Goal: Task Accomplishment & Management: Complete application form

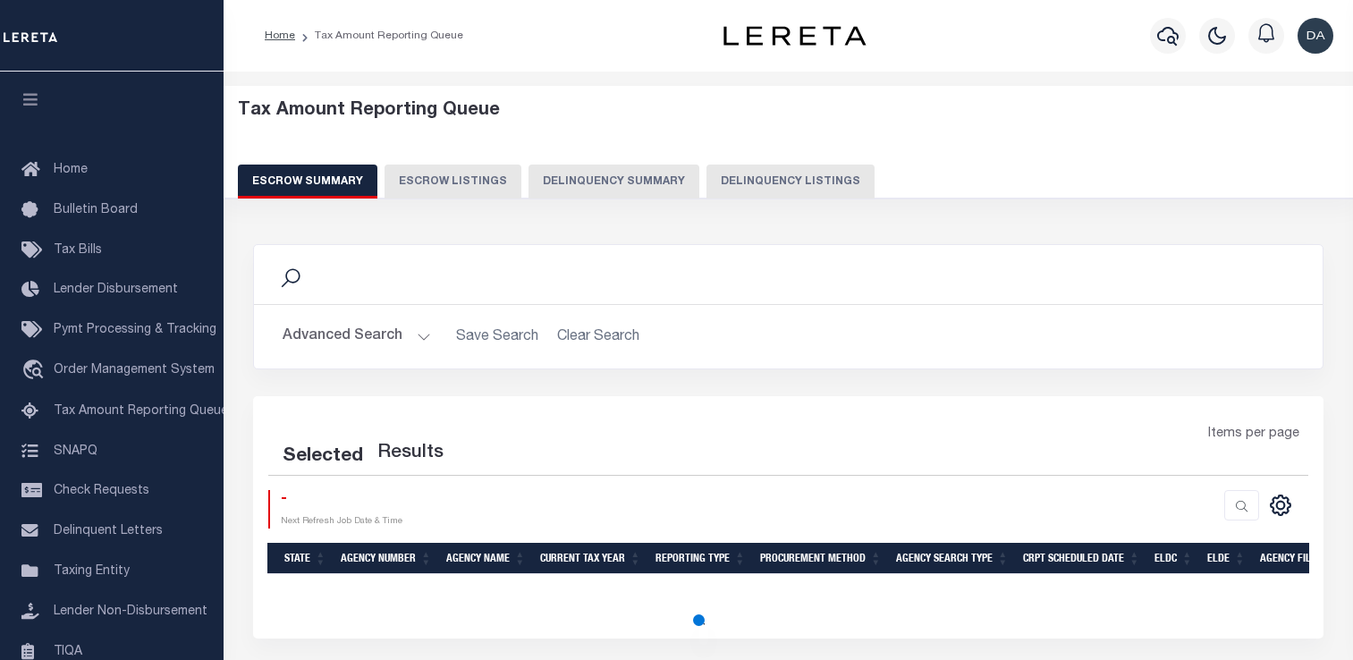
select select "100"
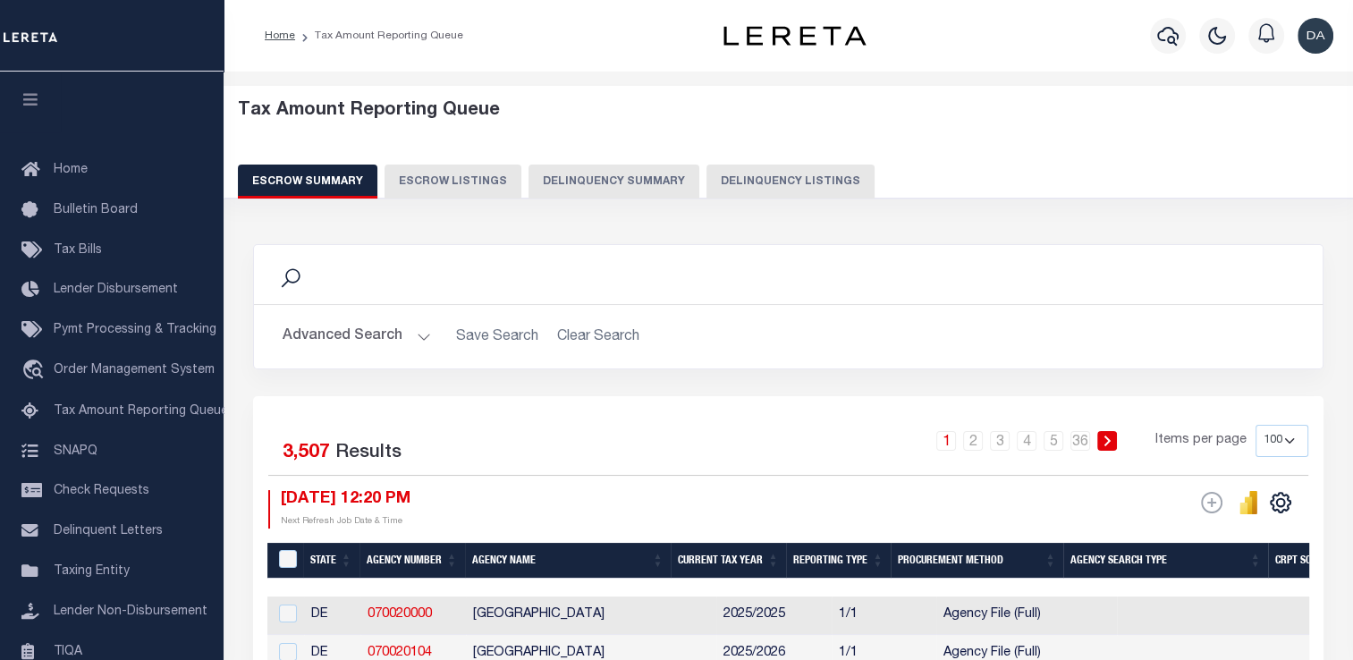
click at [597, 186] on button "Delinquency Summary" at bounding box center [614, 182] width 171 height 34
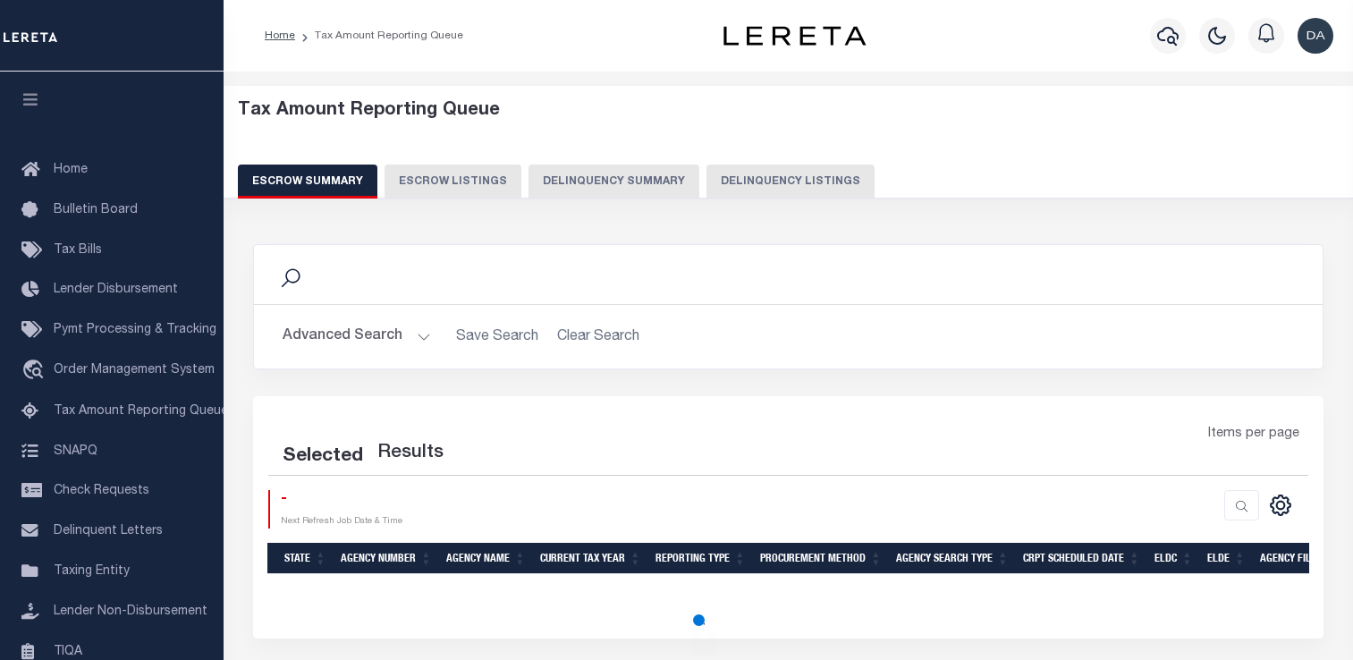
select select
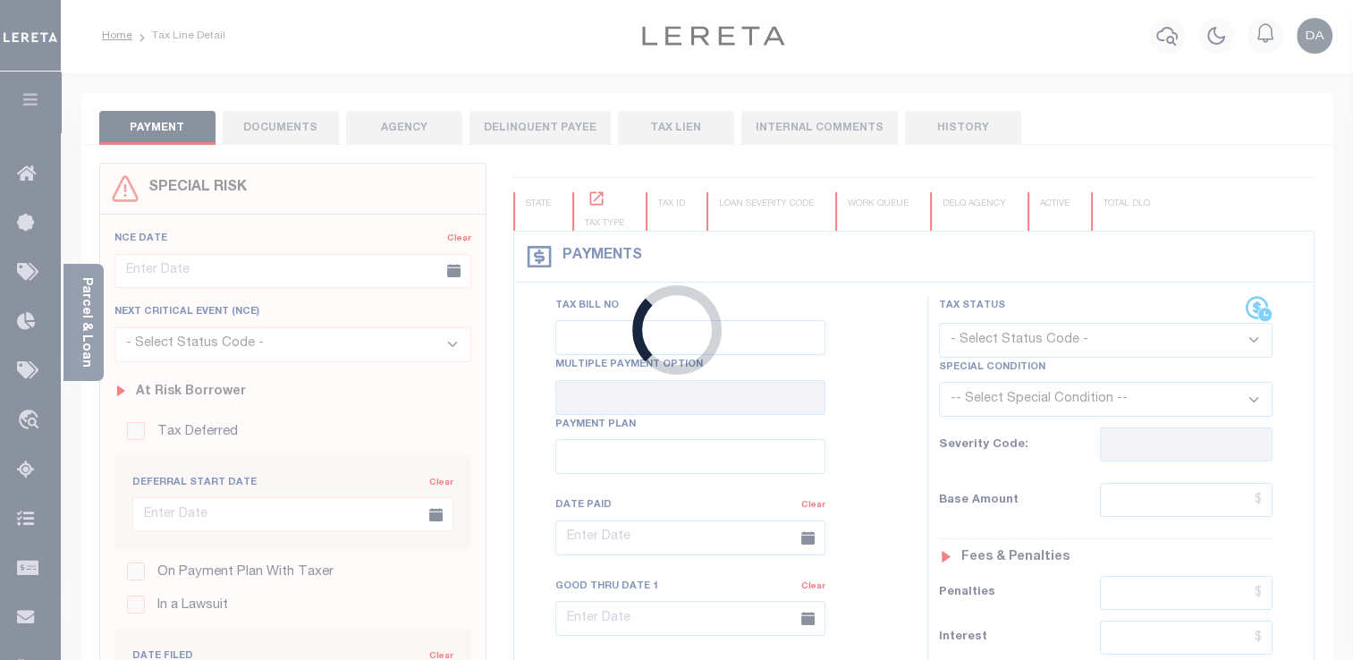
type input "[DATE]"
select select "DUE"
type input "$1,200.1"
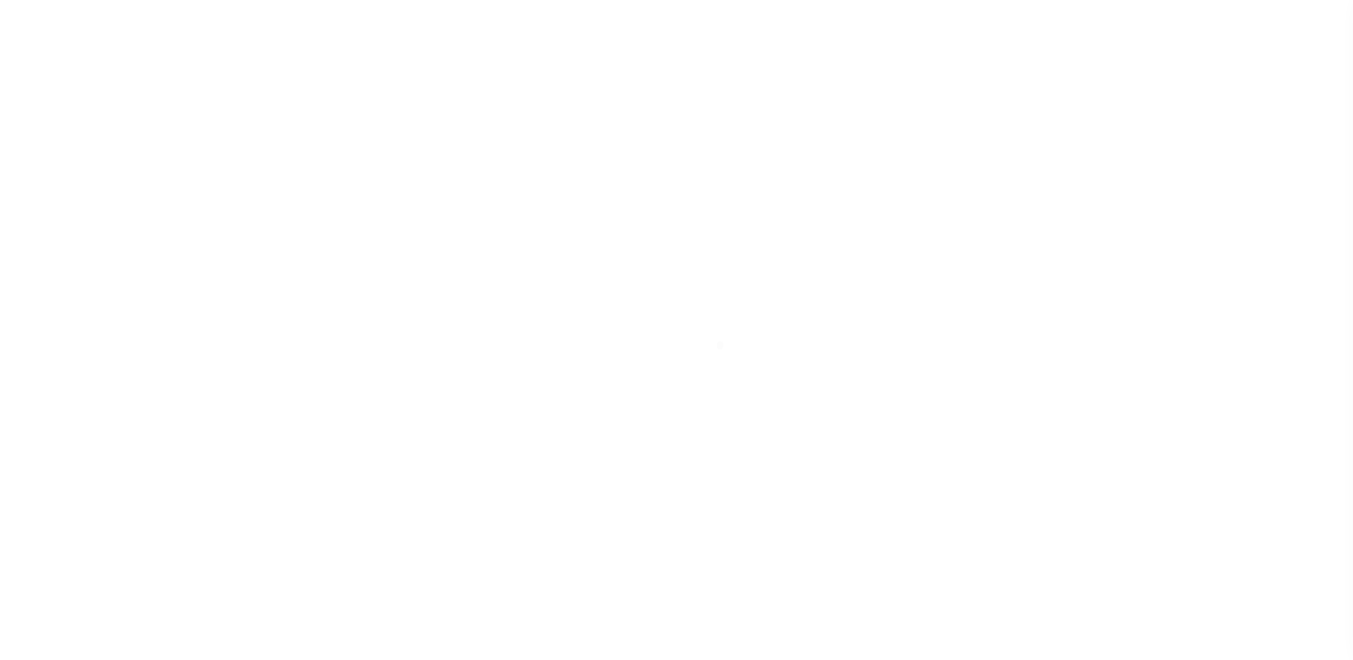
type input "[DATE]"
select select "DUE"
type input "$1,200.1"
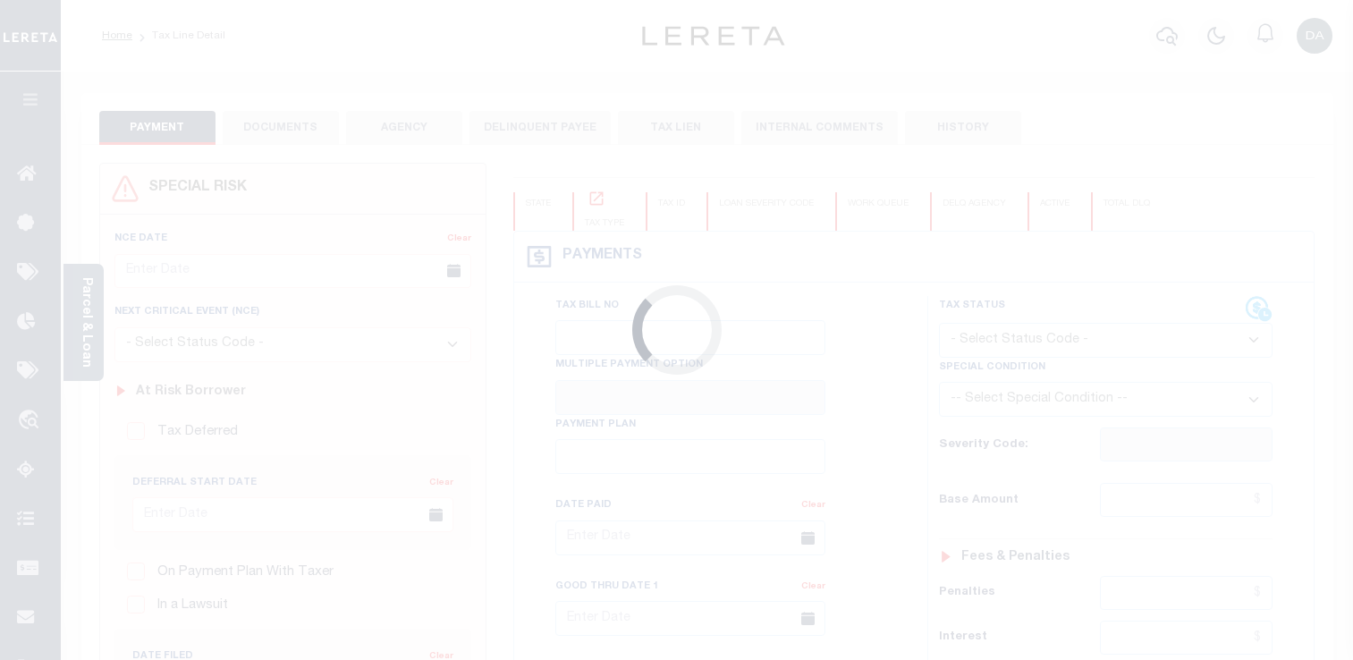
type input "[DATE]"
select select "DUE"
type input "$1,200.1"
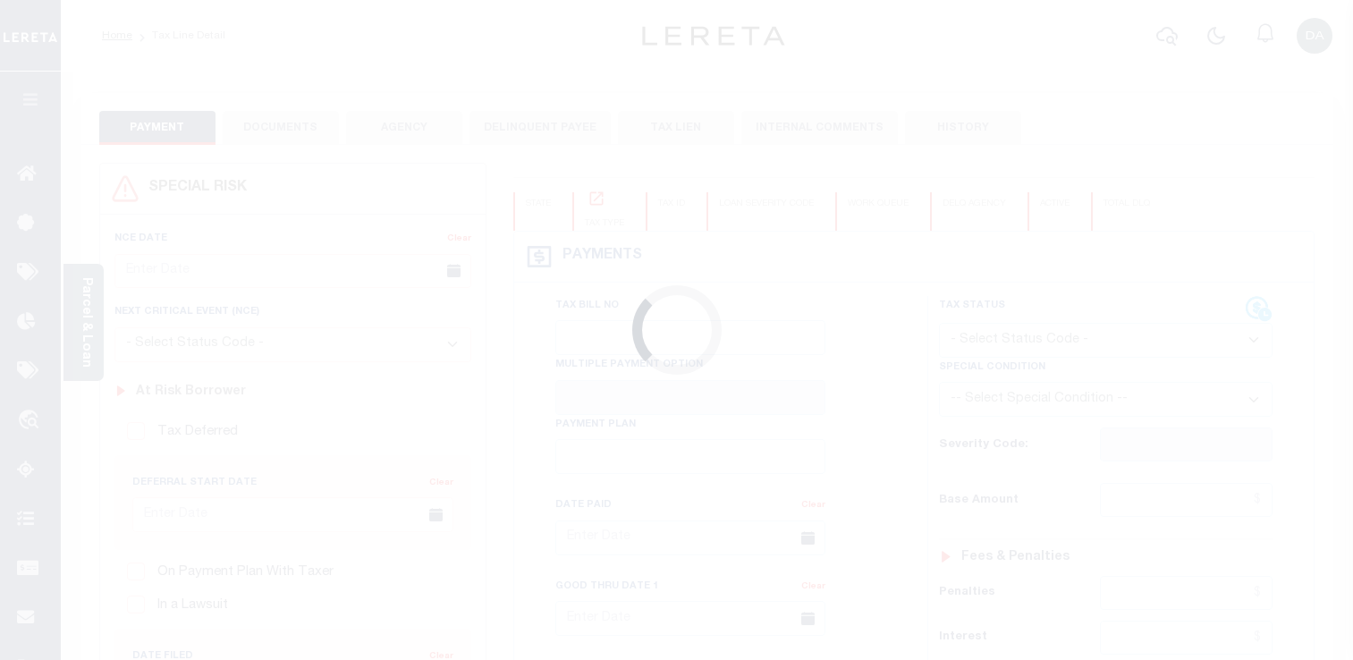
type input "[DATE]"
select select "DUE"
type input "$1,200.1"
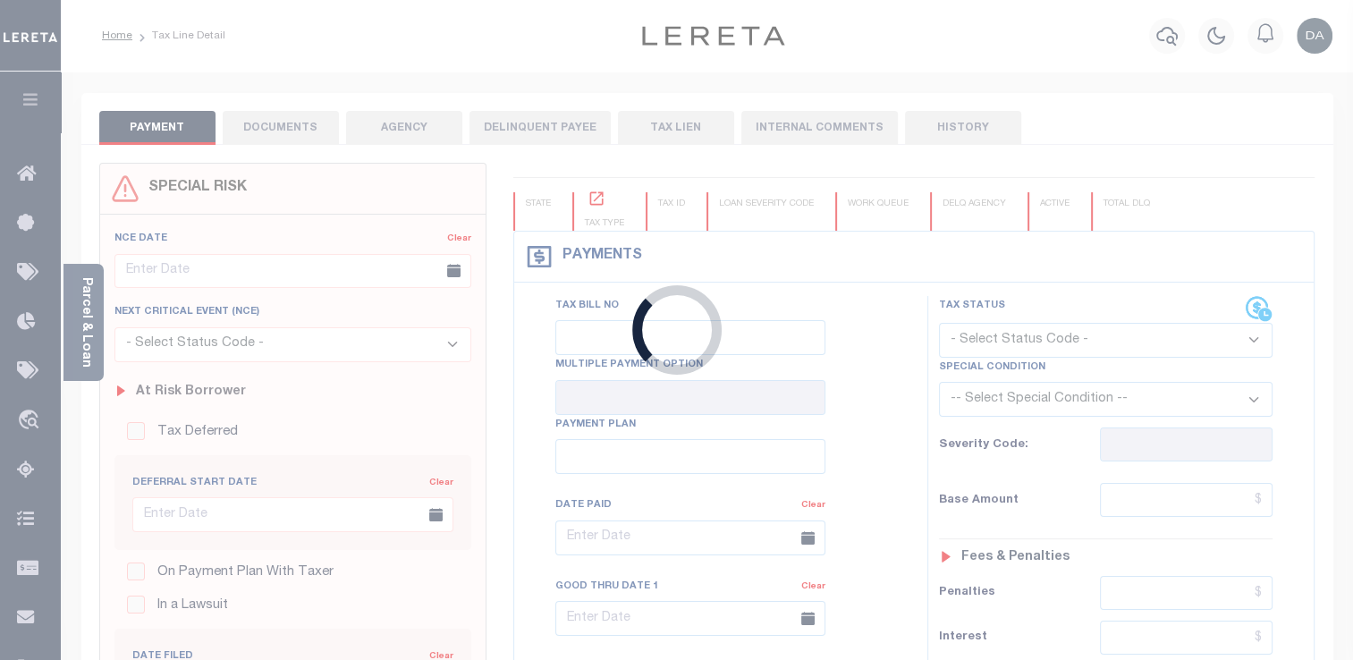
type input "[DATE]"
select select "DUE"
type input "$1,200.1"
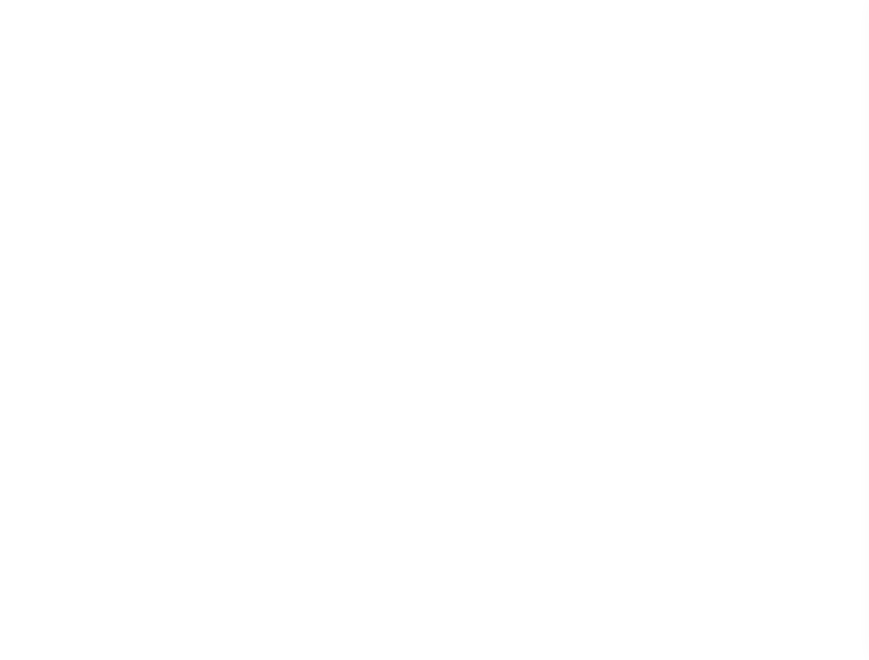
type input "[DATE]"
select select "DUE"
type input "$1,200.1"
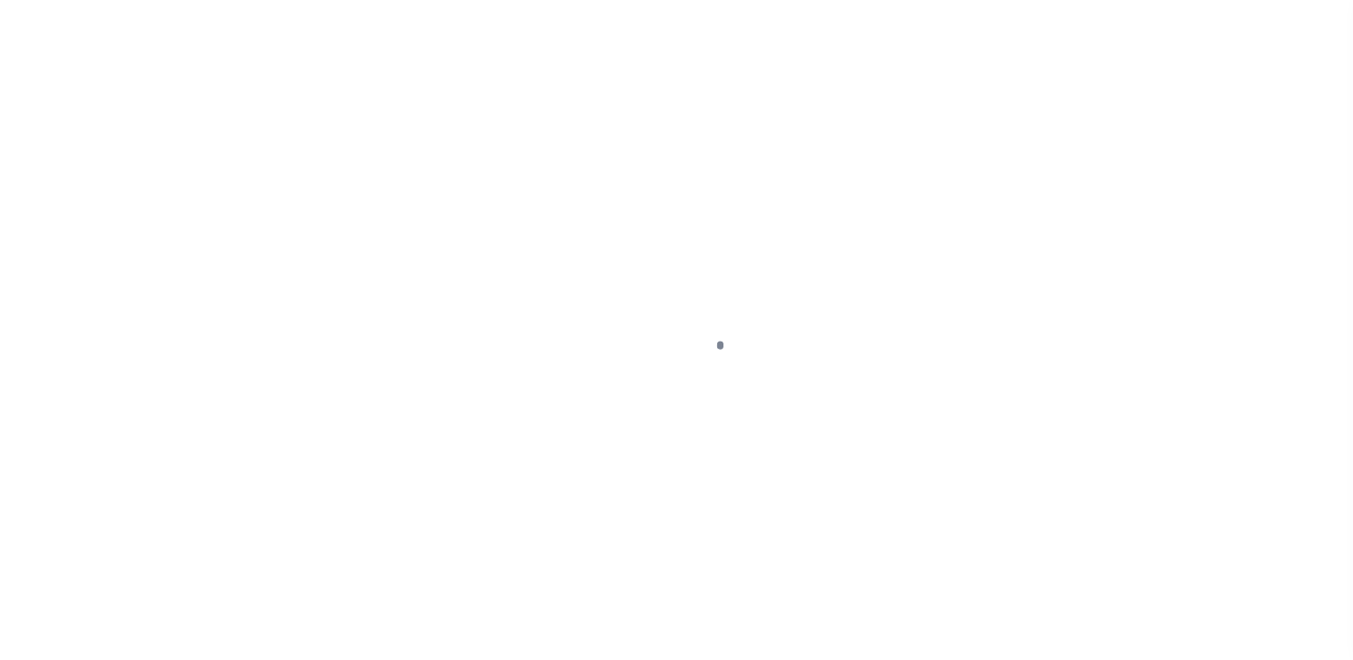
type input "[DATE]"
select select "DUE"
type input "$1,200.1"
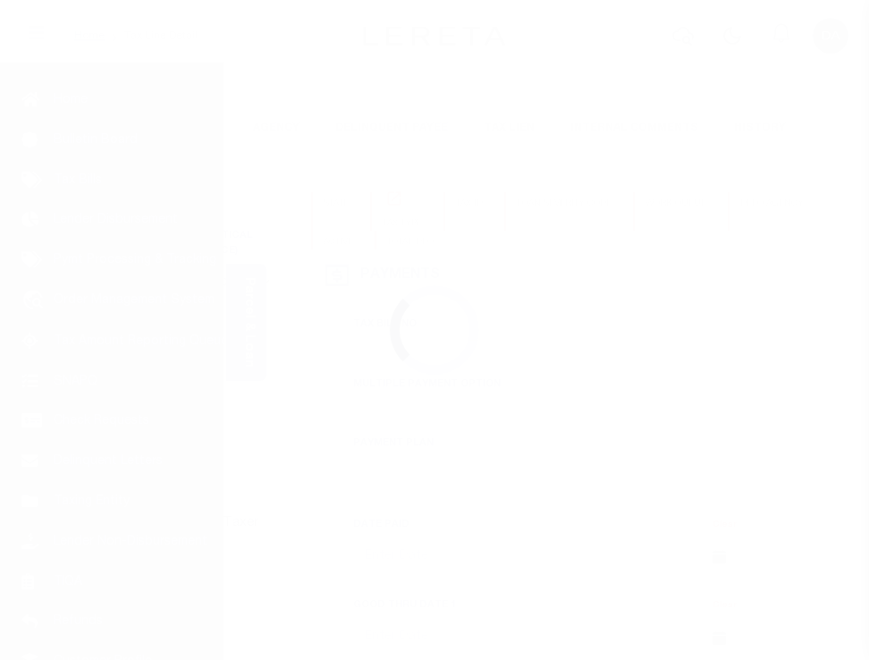
type input "[DATE]"
select select "DUE"
type input "$1,200.1"
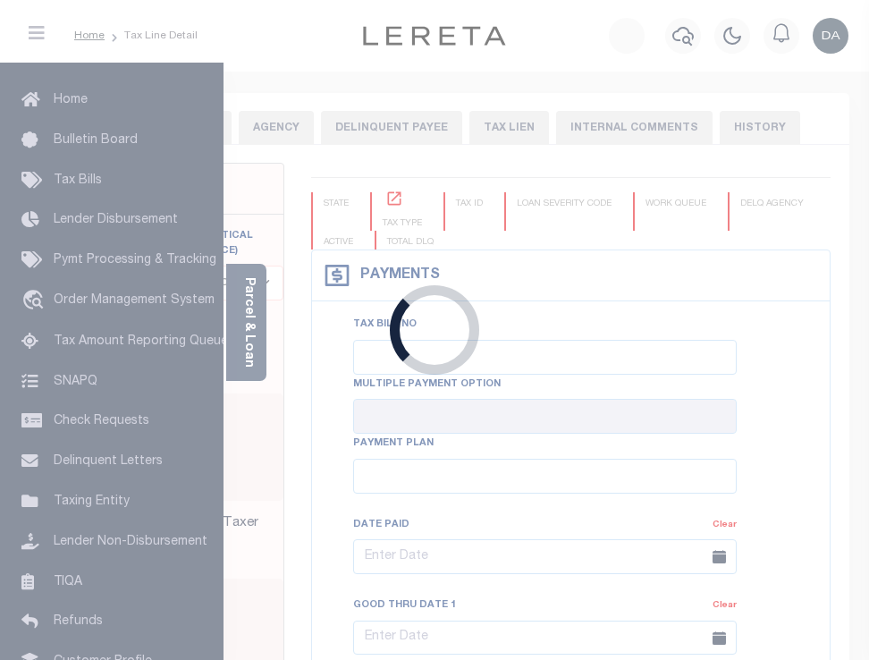
type input "[DATE]"
select select "DUE"
type input "$1,200.1"
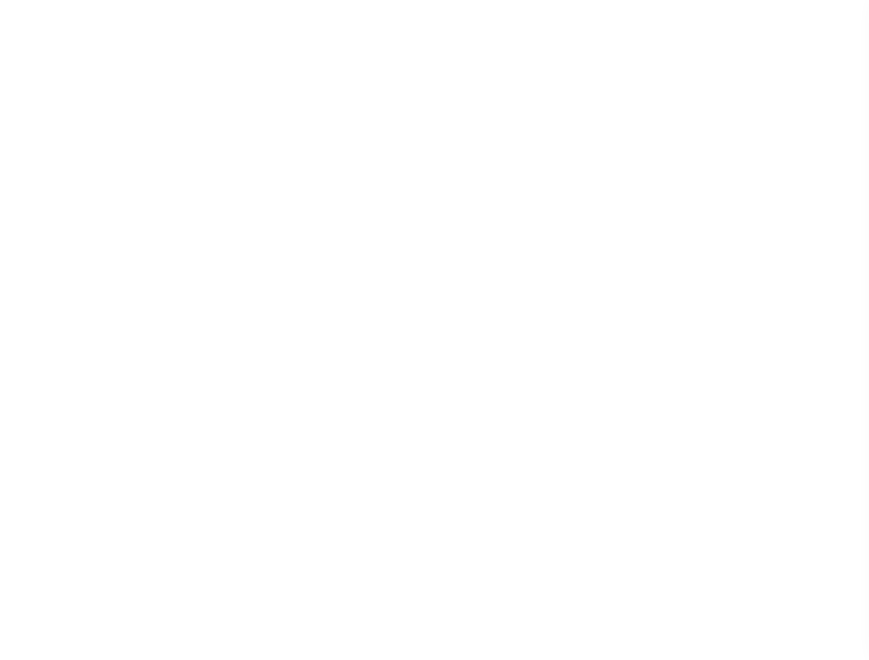
type input "[DATE]"
select select "DUE"
type input "$1,200.1"
type input "[DATE]"
select select "DUE"
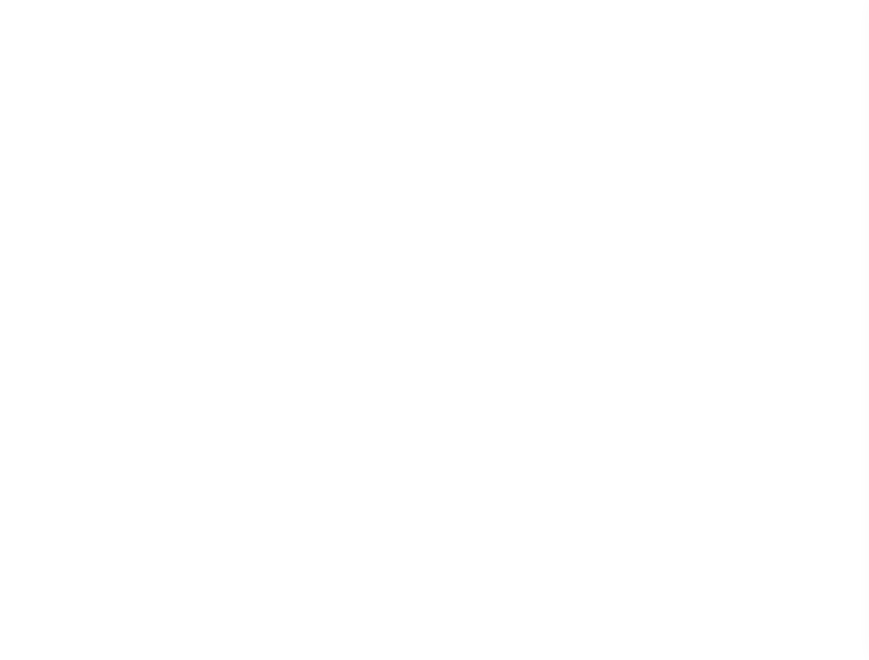
type input "$1,200.1"
type input "[DATE]"
select select "DUE"
type input "$1,200.1"
type input "[DATE]"
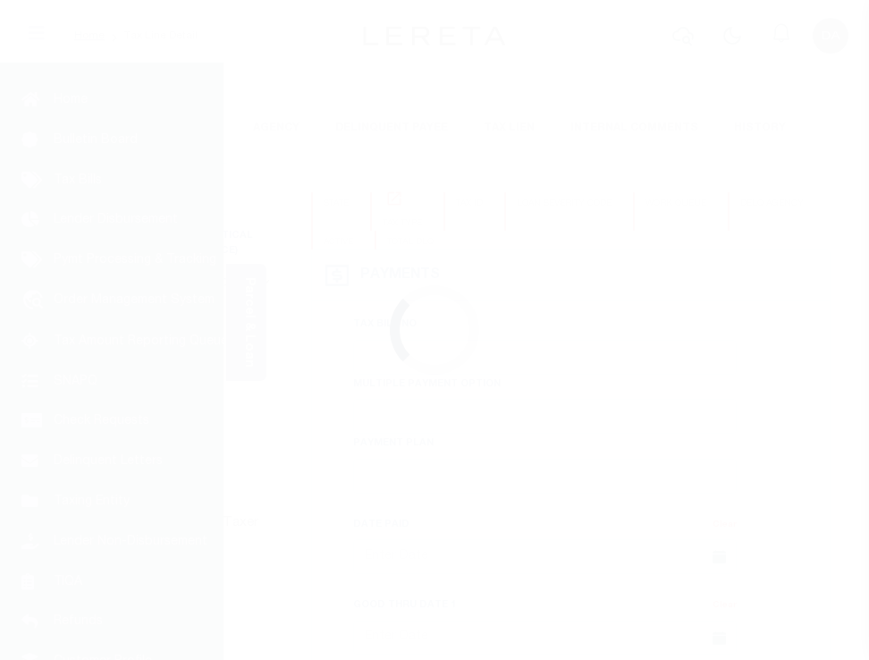
select select "DUE"
type input "$1,200.1"
type input "[DATE]"
select select "DUE"
type input "$1,200.1"
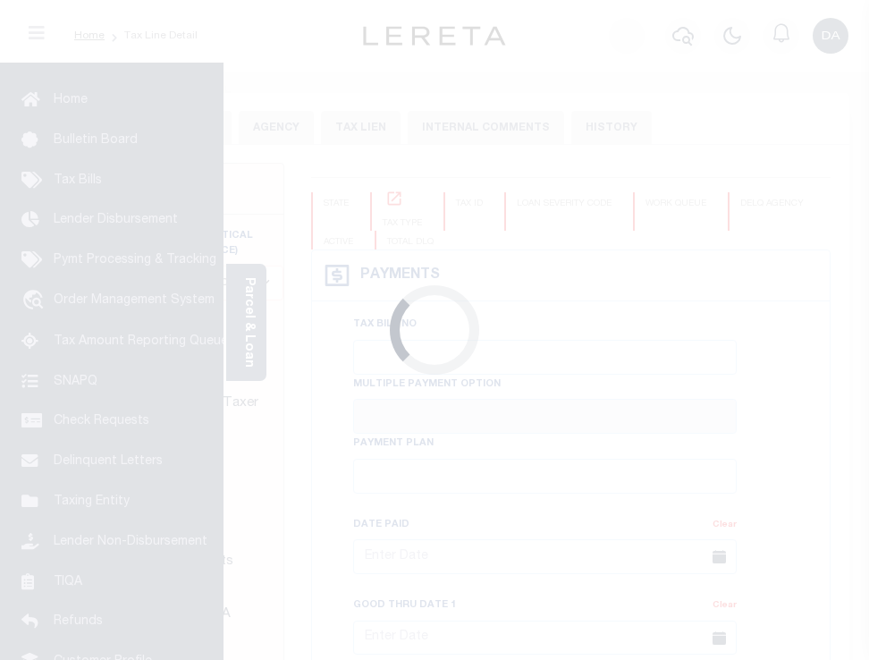
type input "[DATE]"
select select "DUE"
type input "$1,200.1"
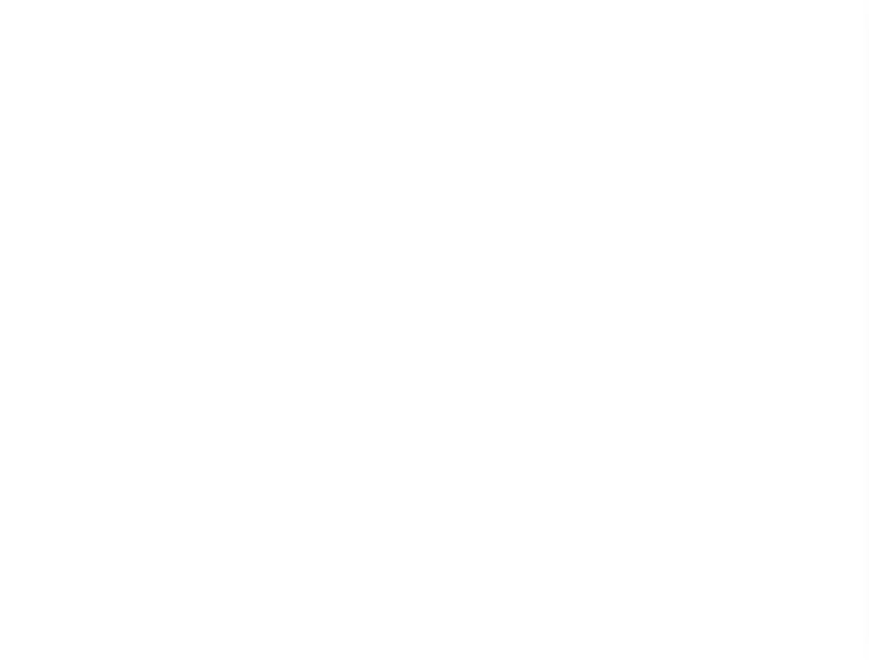
type input "[DATE]"
select select "DUE"
type input "$1,200.1"
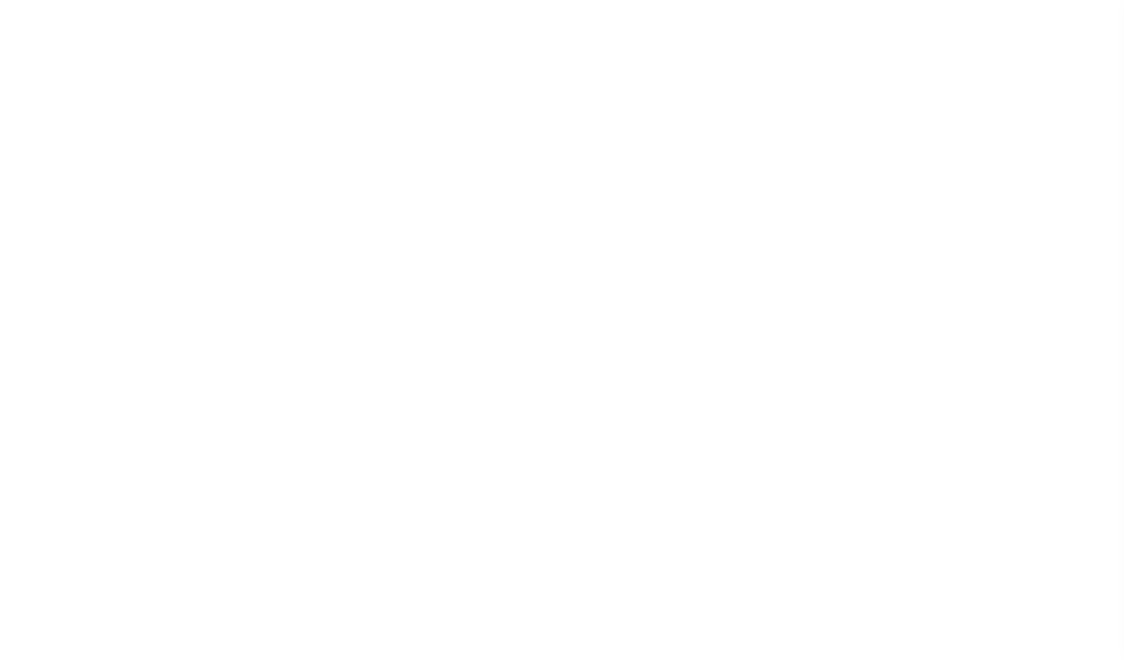
type input "[DATE]"
select select "DUE"
type input "$1,200.1"
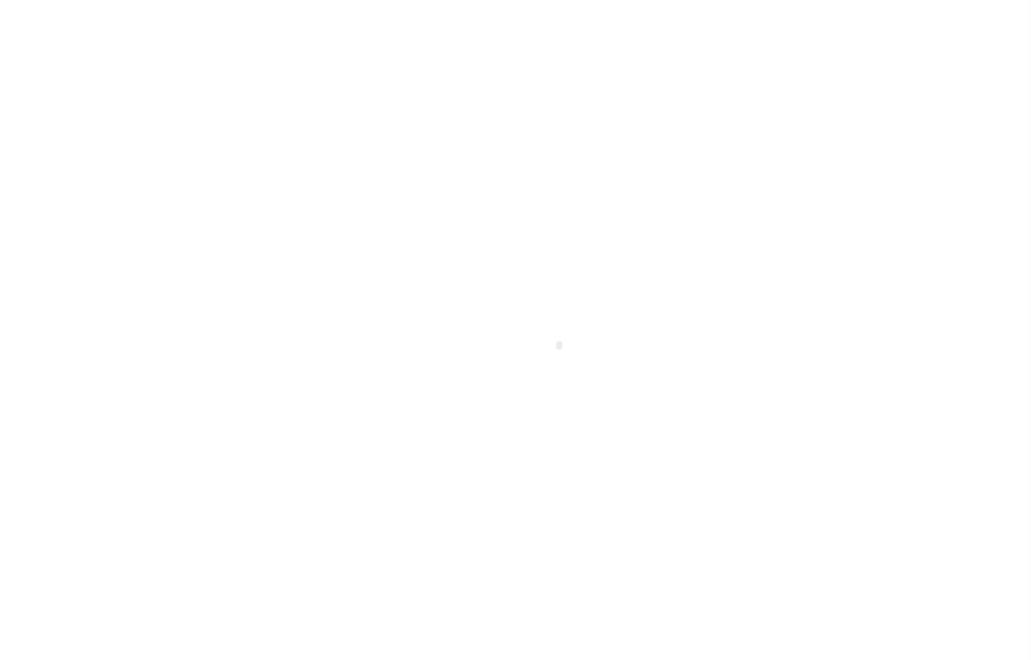
type input "[DATE]"
select select "DUE"
type input "$1,200.1"
type input "[DATE]"
select select "DUE"
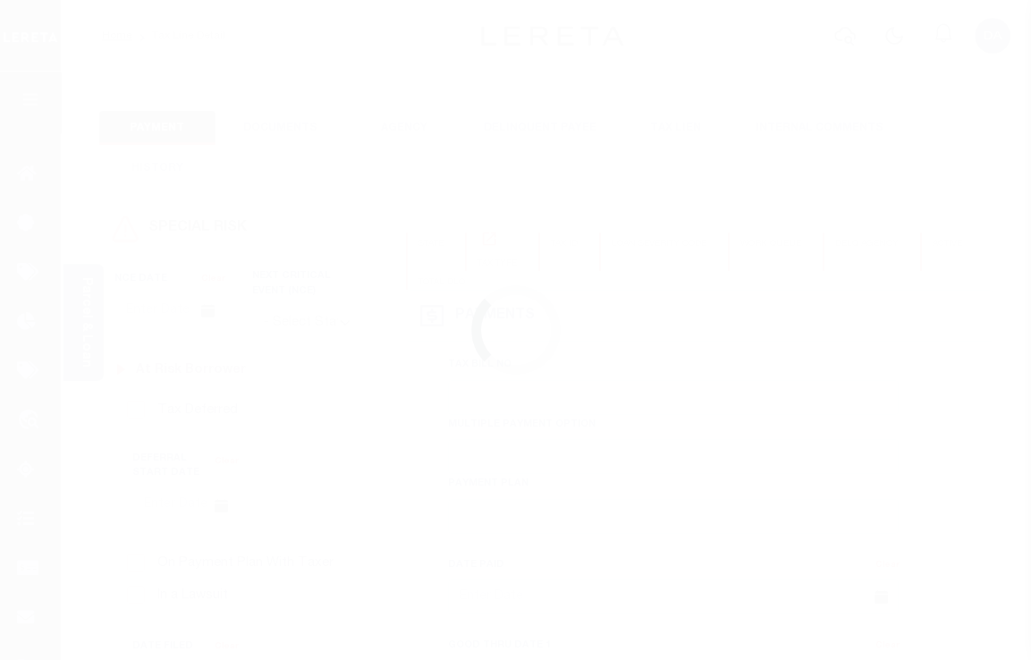
type input "$1,200.1"
type input "[DATE]"
select select "DUE"
type input "$1,200.1"
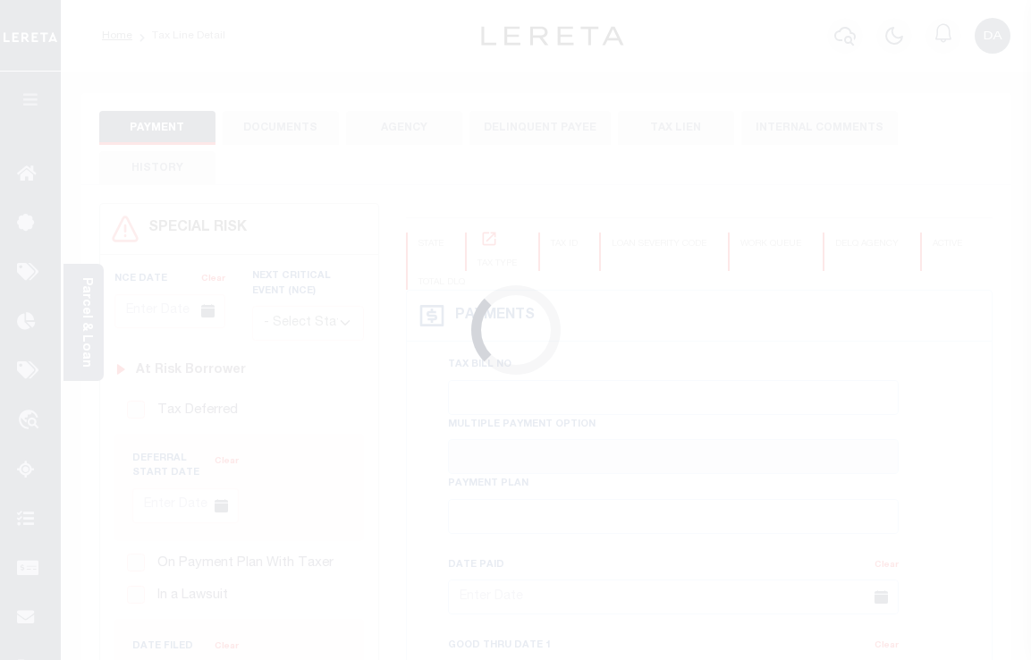
type input "[DATE]"
select select "DUE"
type input "$1,200.1"
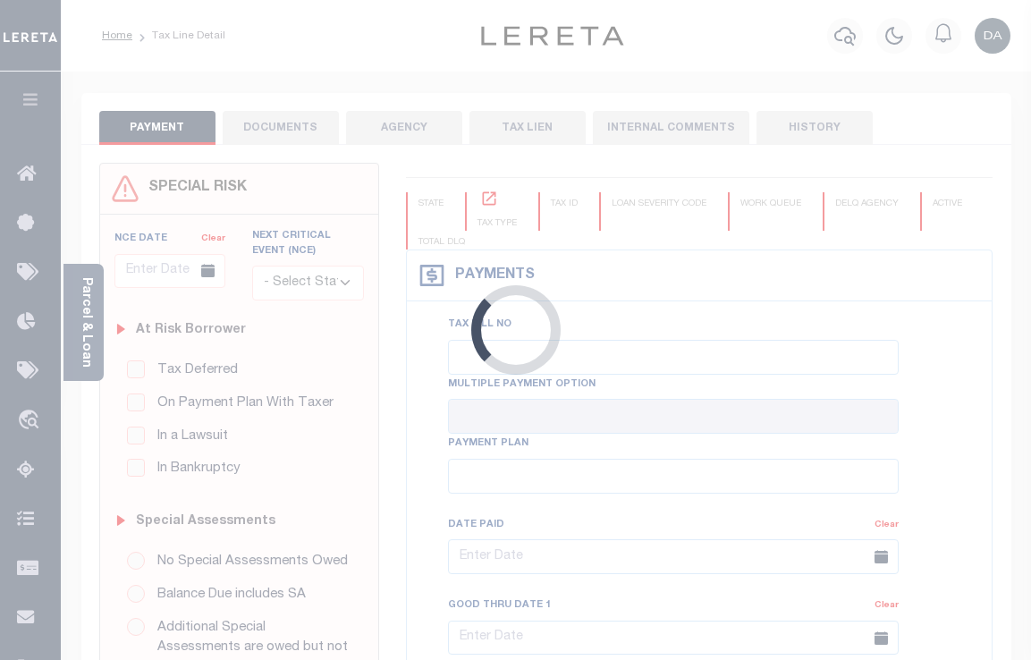
type input "[DATE]"
select select "DUE"
type input "$1,200.1"
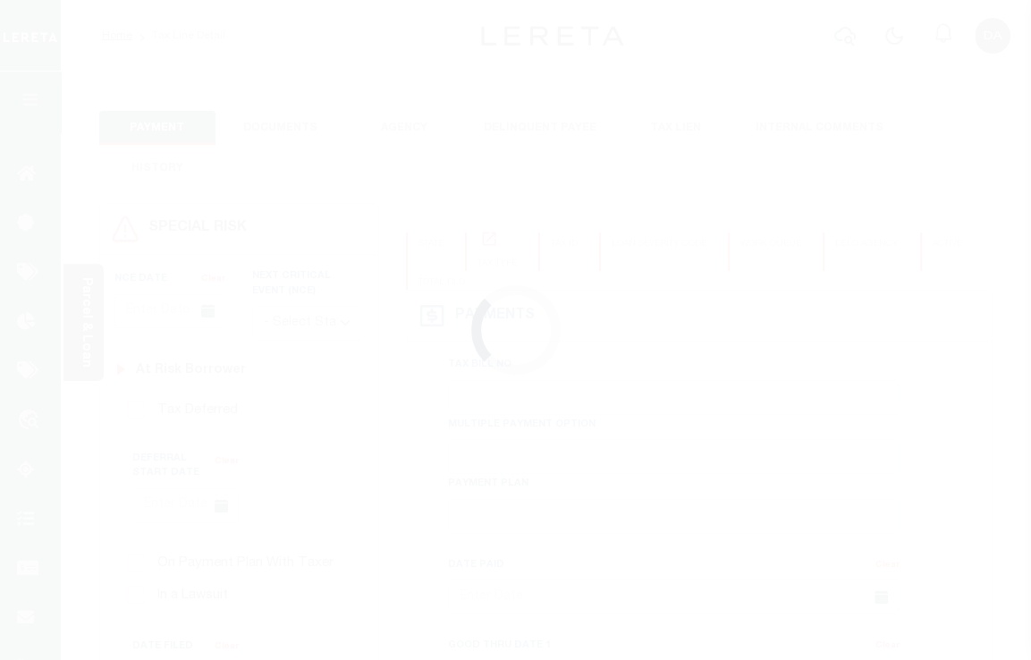
type input "[DATE]"
select select "DUE"
type input "$1,200.1"
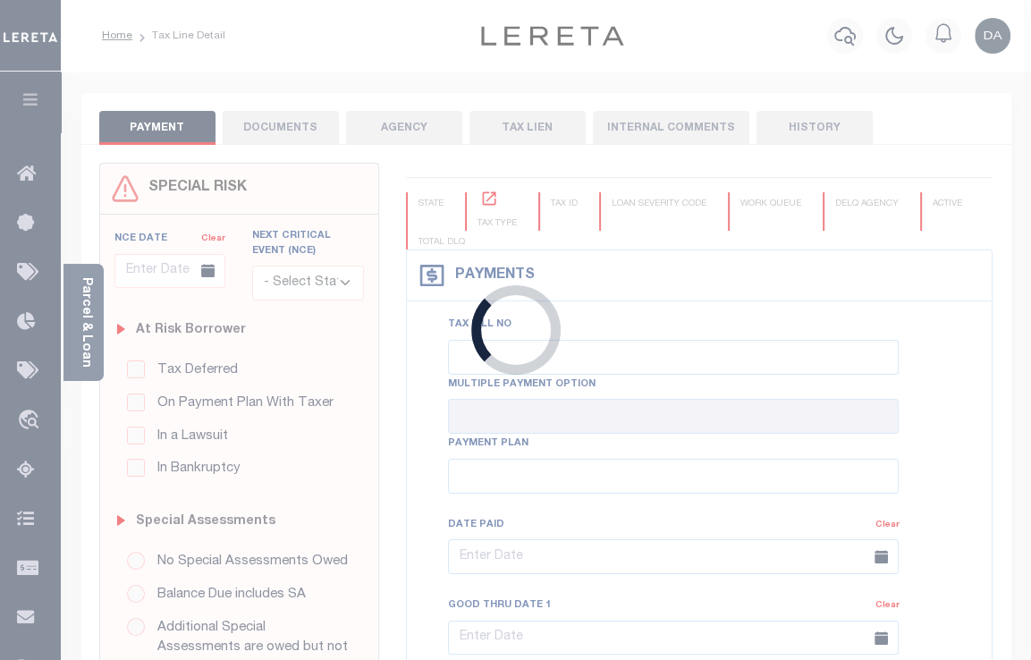
type input "[DATE]"
select select "DUE"
type input "$1,200.1"
type input "[DATE]"
select select "DUE"
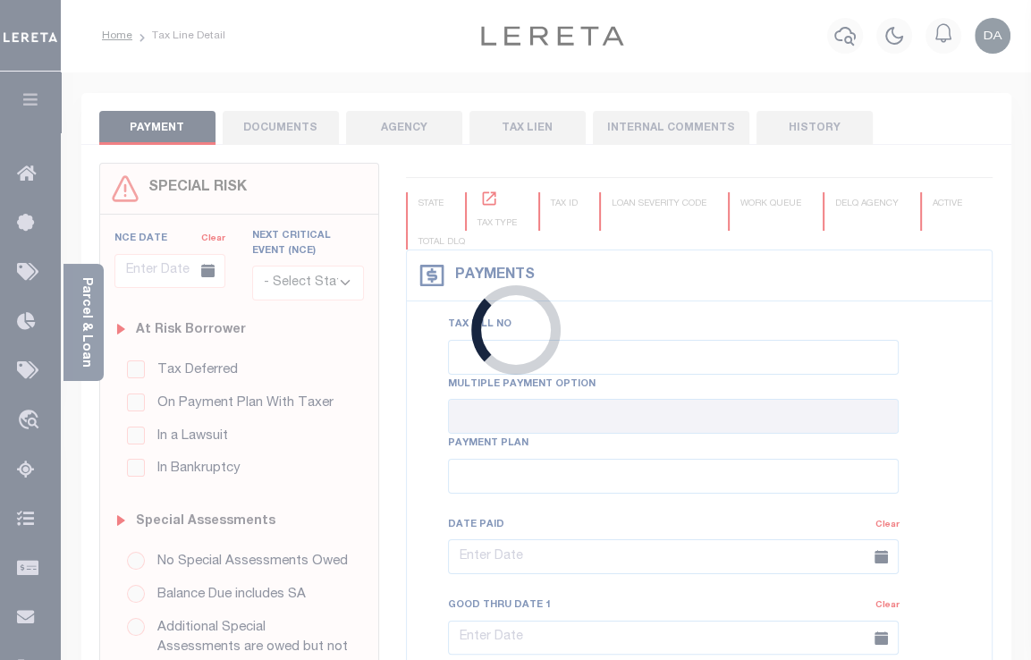
type input "$1,200.1"
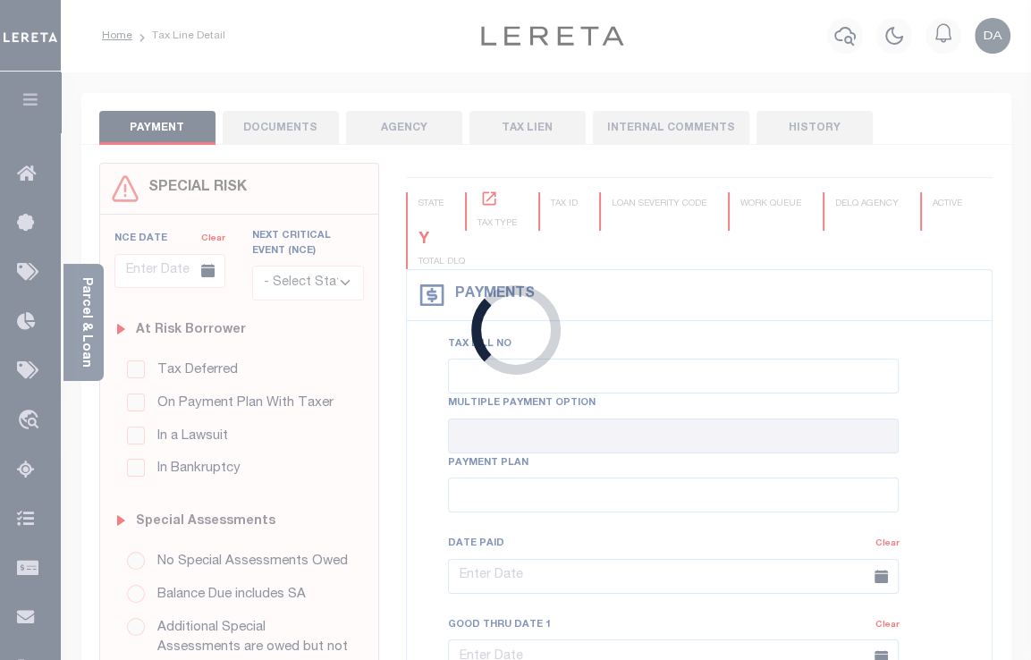
type input "[DATE]"
select select "DUE"
type input "$1,200.1"
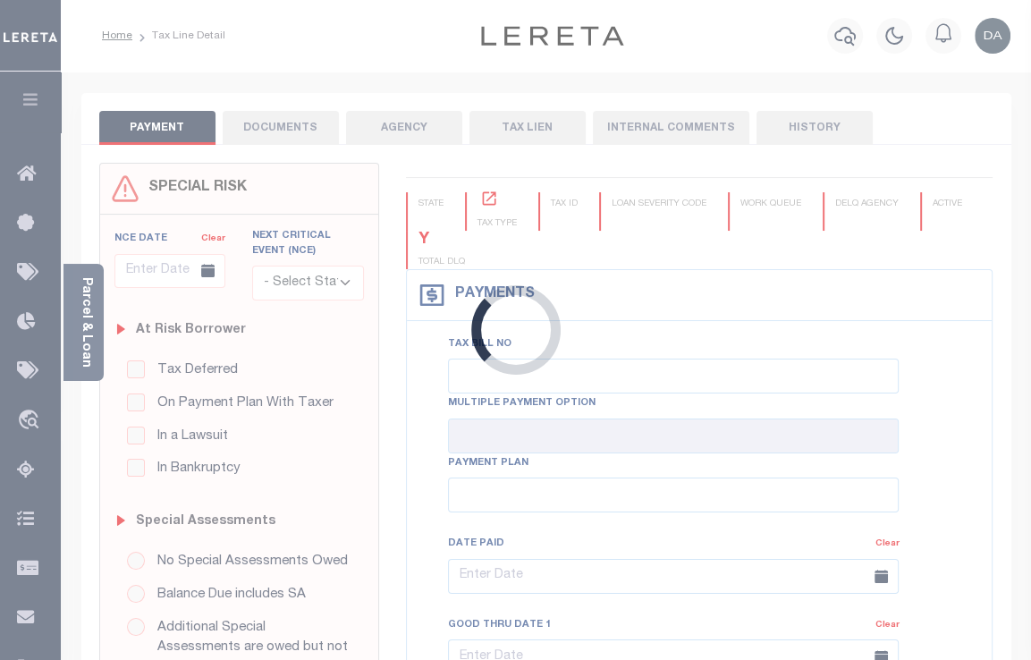
type input "[DATE]"
select select "DUE"
type input "$1,200.1"
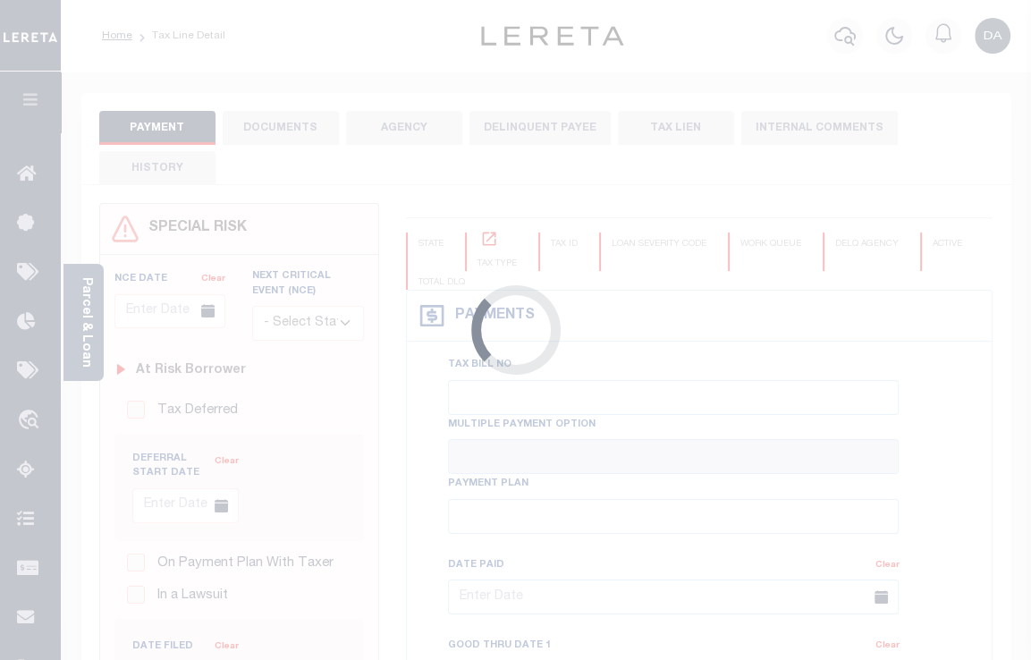
type input "[DATE]"
select select "DUE"
type input "$1,200.1"
type input "[DATE]"
select select "DUE"
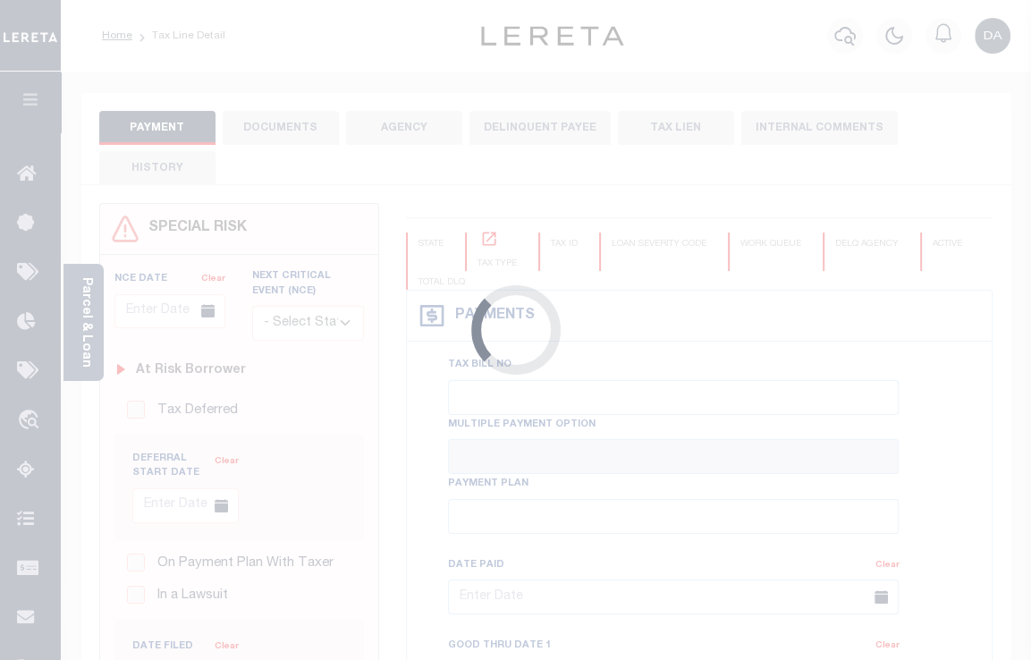
type input "$1,200.1"
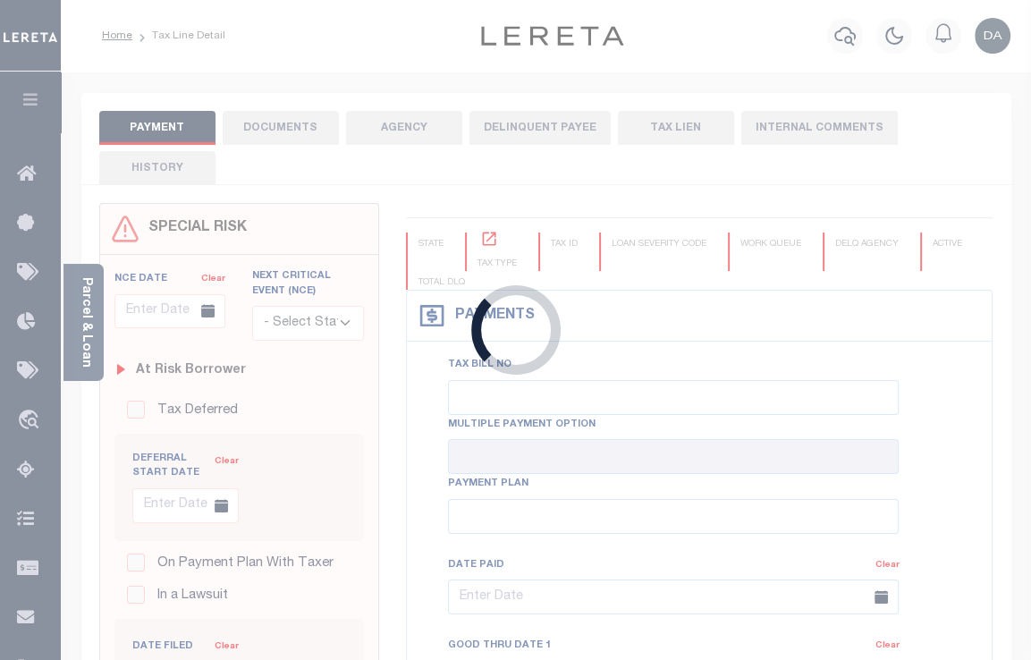
type input "[DATE]"
select select "DUE"
type input "$1,200.1"
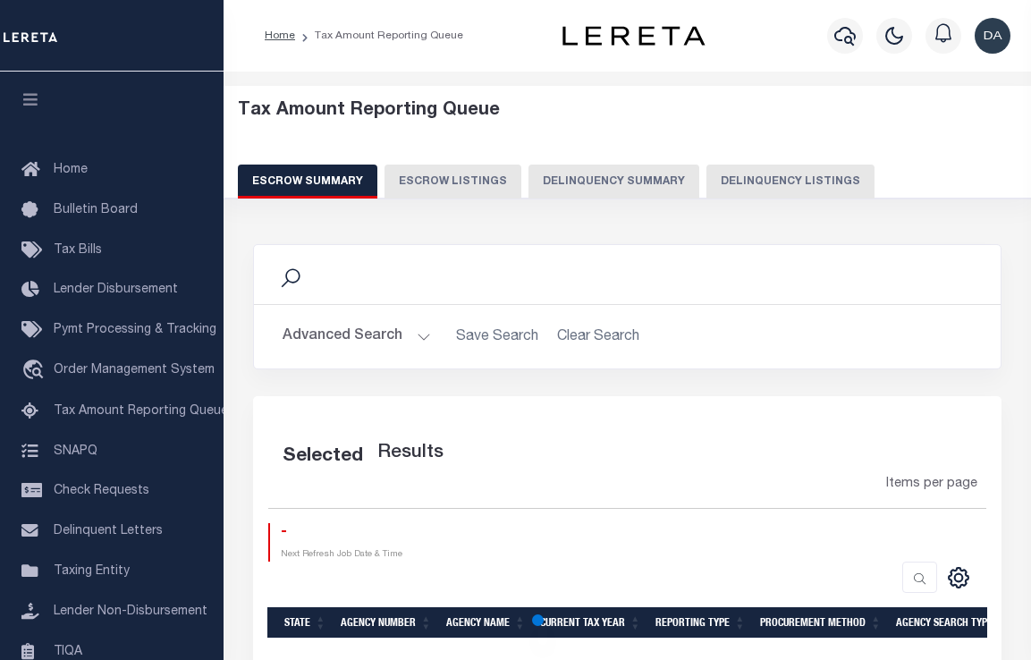
select select "100"
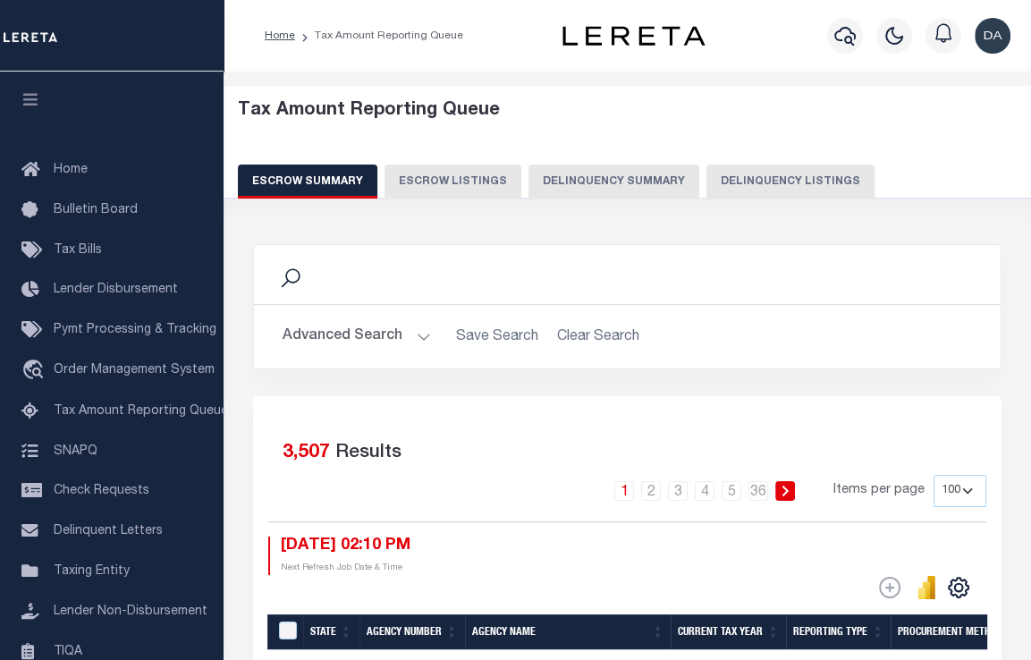
click at [631, 179] on button "Delinquency Summary" at bounding box center [614, 182] width 171 height 34
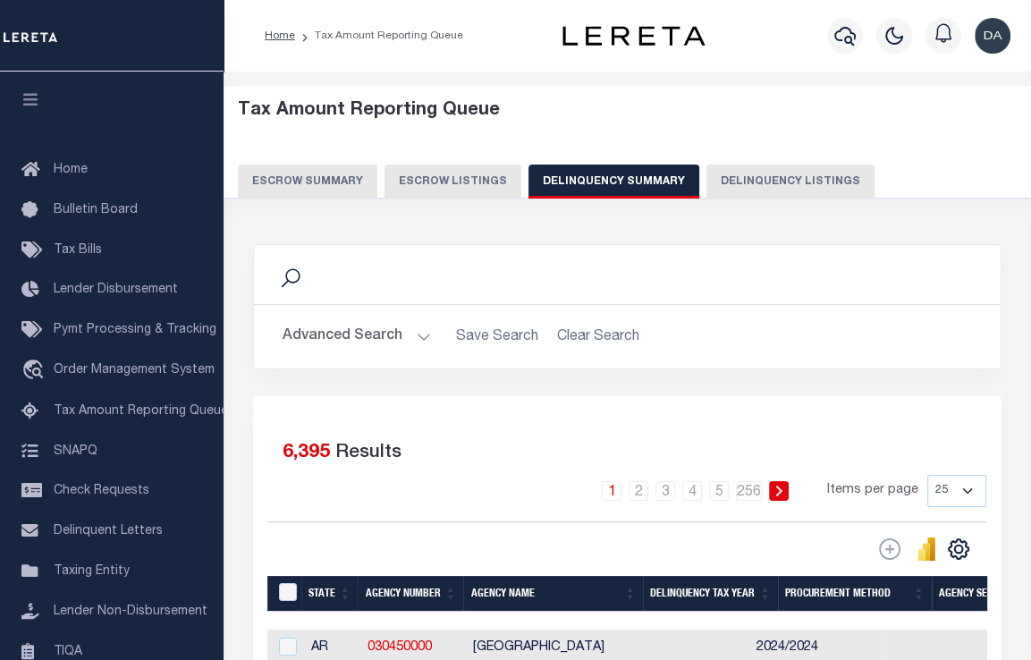
click at [357, 324] on button "Advanced Search" at bounding box center [357, 336] width 148 height 35
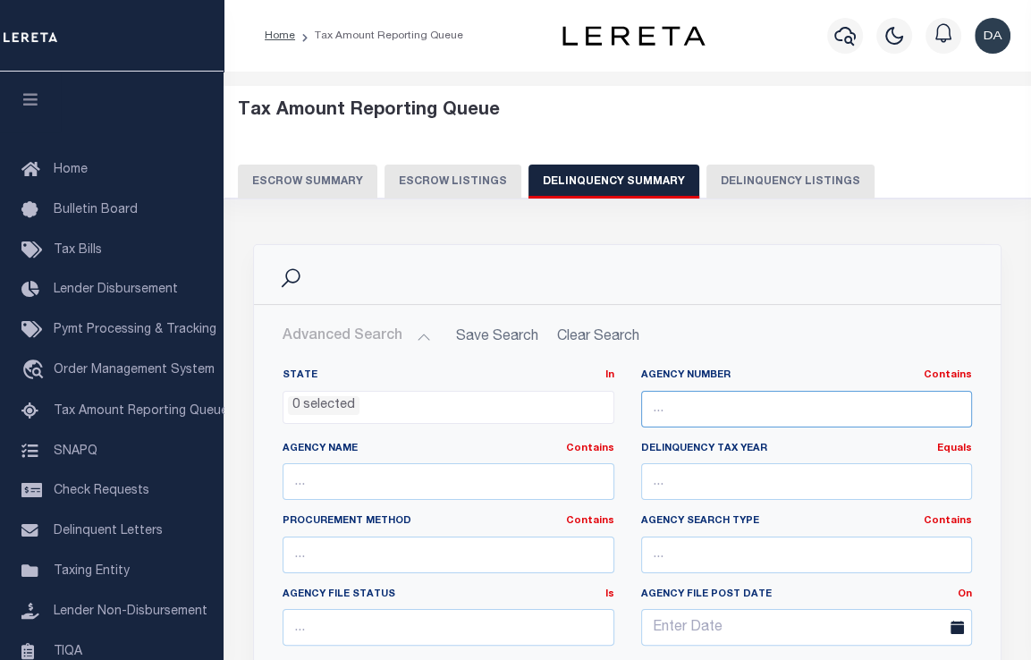
click at [687, 412] on input "text" at bounding box center [807, 409] width 332 height 37
paste input "457402302"
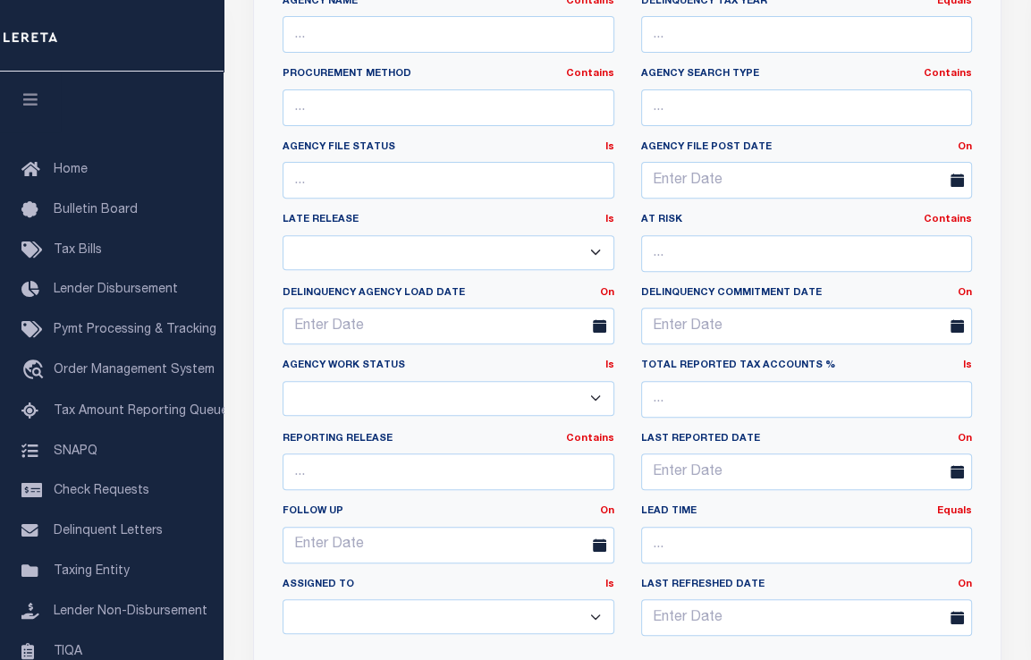
scroll to position [984, 0]
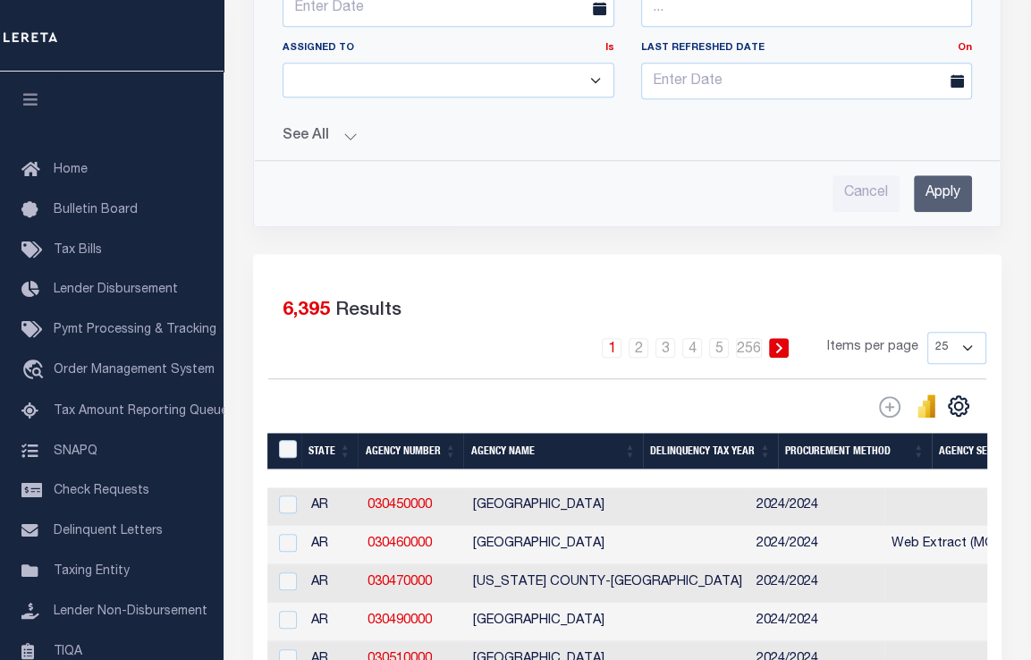
type input "457402302"
click at [319, 128] on button "See All" at bounding box center [628, 136] width 690 height 17
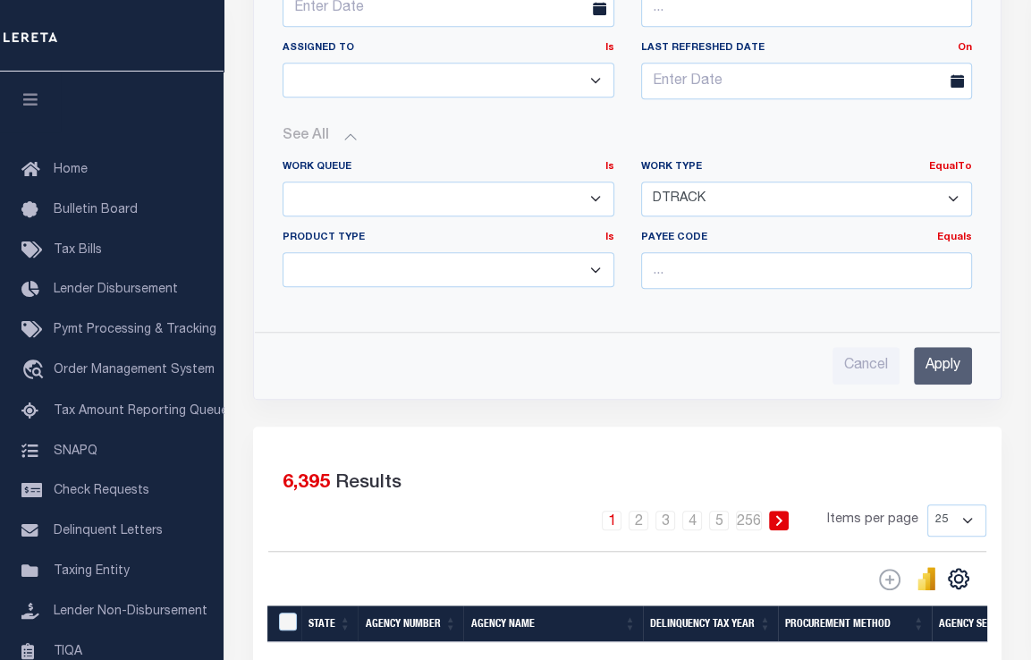
click at [868, 173] on div "Work Type EqualTo Is Contains Annual Delinquency Back Search Payment Status Che…" at bounding box center [807, 188] width 332 height 56
click at [795, 201] on select "Annual Delinquency Back Search Payment Status Check DTRACK" at bounding box center [807, 199] width 332 height 35
select select "AnnualDelinquency"
click at [641, 182] on select "Annual Delinquency Back Search Payment Status Check DTRACK" at bounding box center [807, 199] width 332 height 35
click at [837, 203] on select "Annual Delinquency Back Search Payment Status Check DTRACK" at bounding box center [807, 199] width 332 height 35
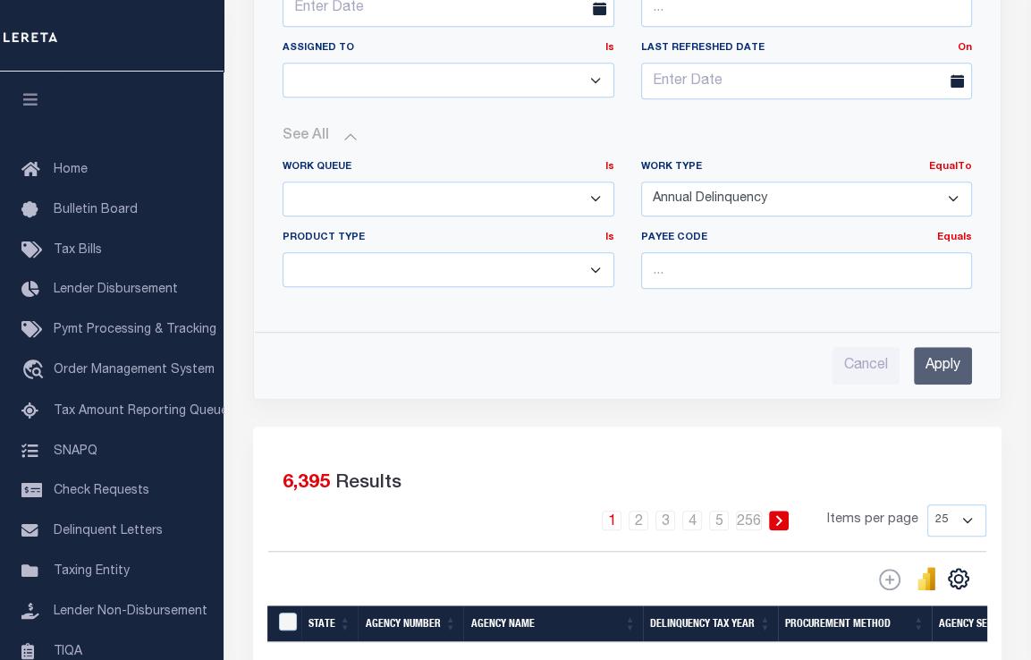
select select
click at [641, 182] on select "Annual Delinquency Back Search Payment Status Check DTRACK" at bounding box center [807, 199] width 332 height 35
click at [930, 369] on input "Apply" at bounding box center [943, 365] width 58 height 37
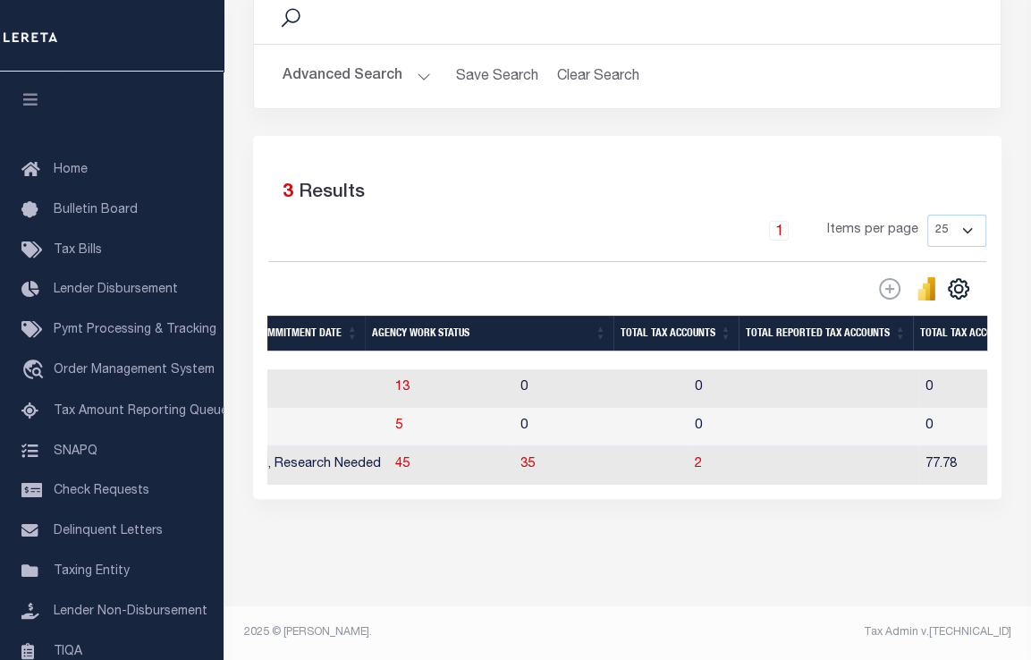
scroll to position [0, 1783]
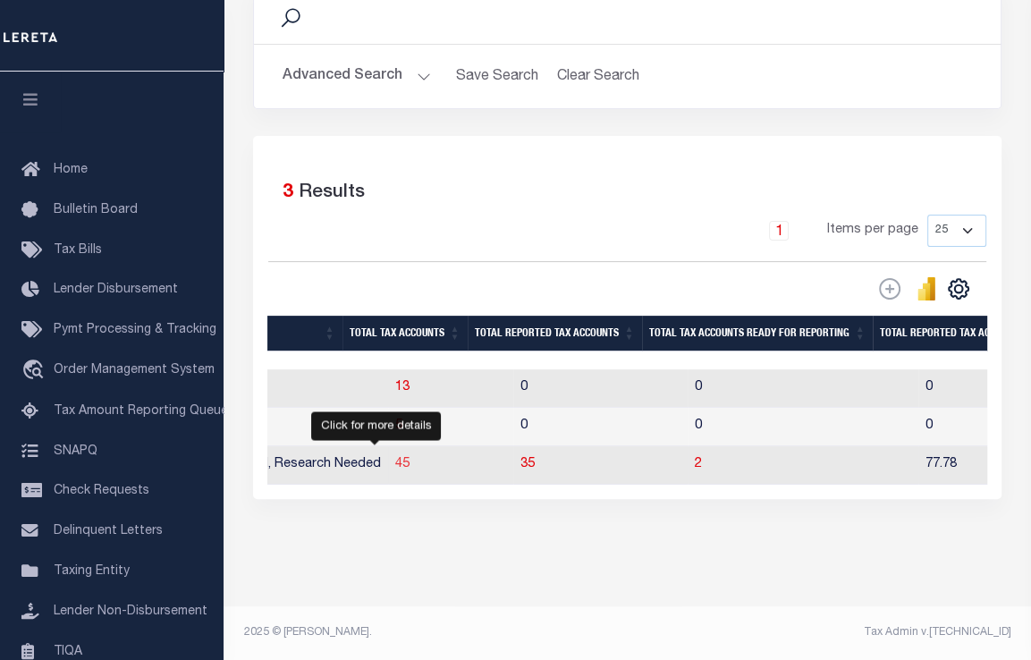
click at [395, 458] on span "45" at bounding box center [402, 464] width 14 height 13
select select "100"
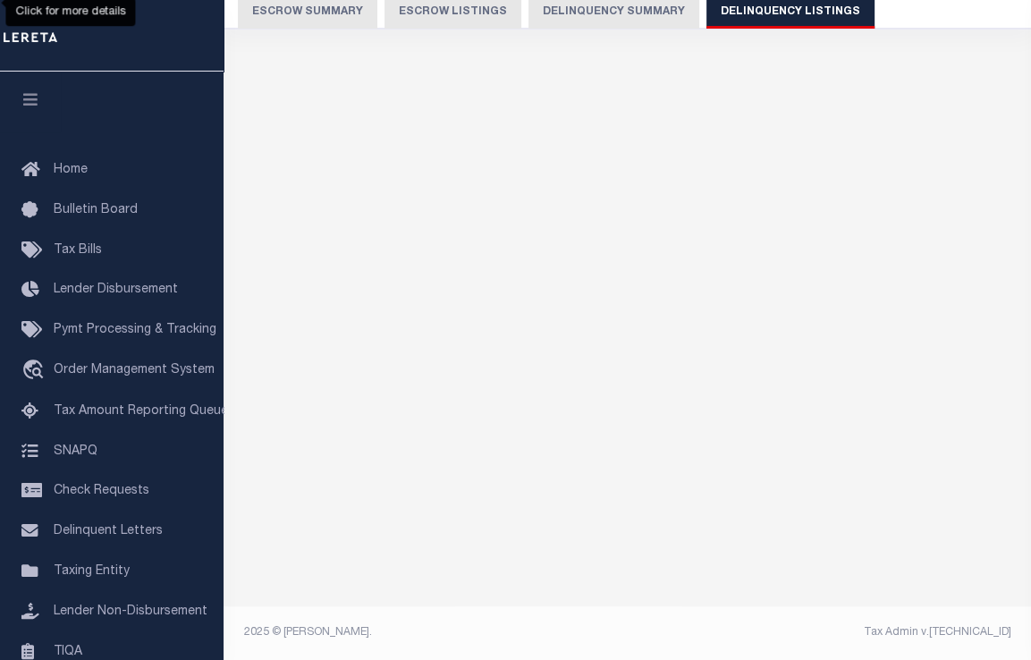
scroll to position [167, 0]
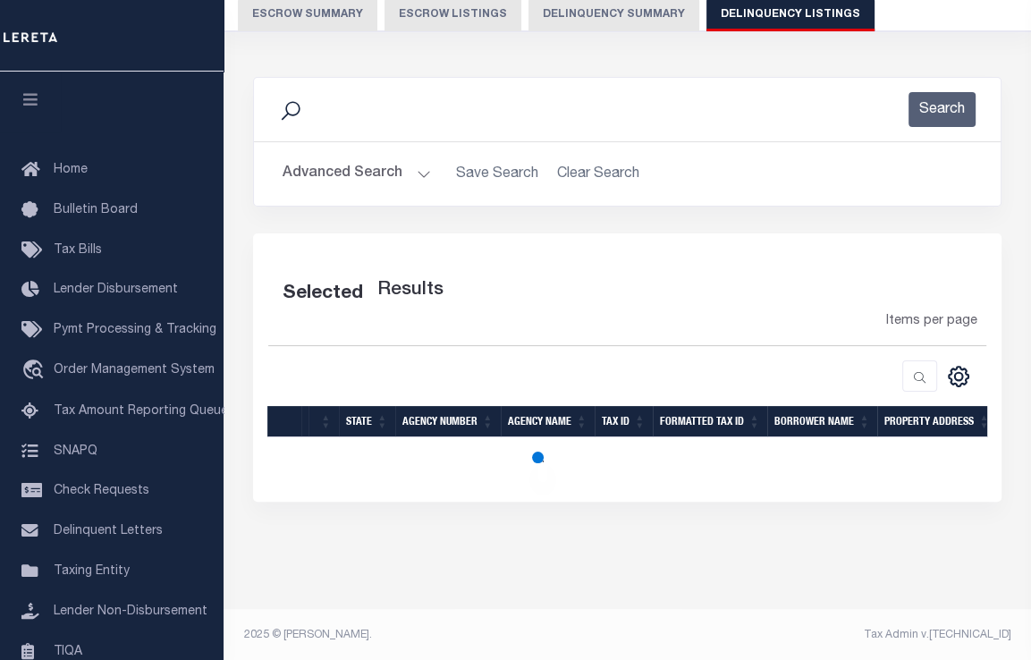
select select "100"
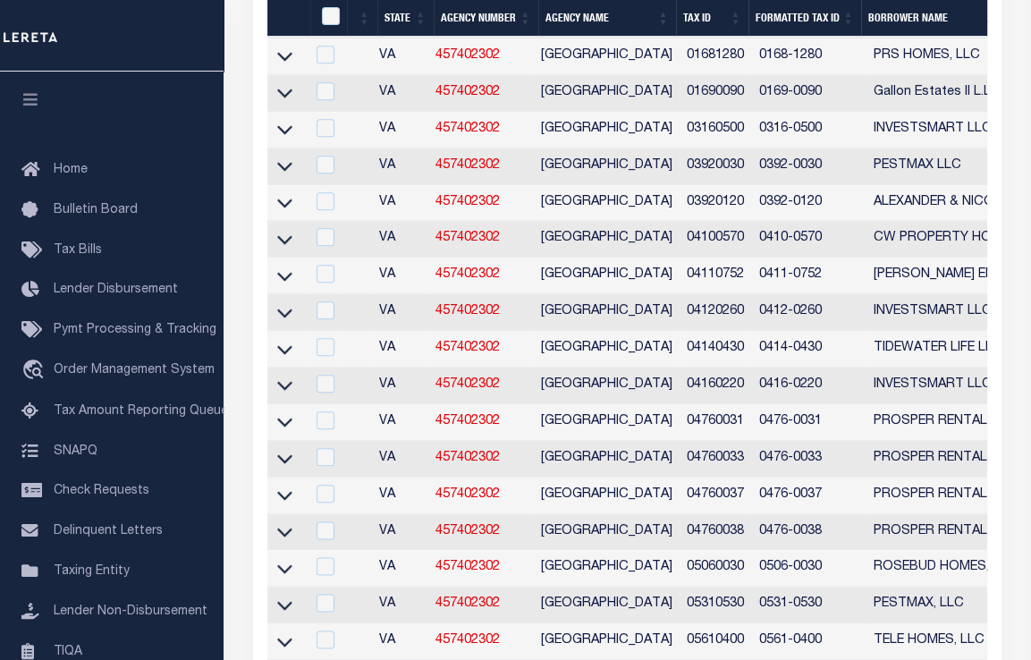
scroll to position [1817, 0]
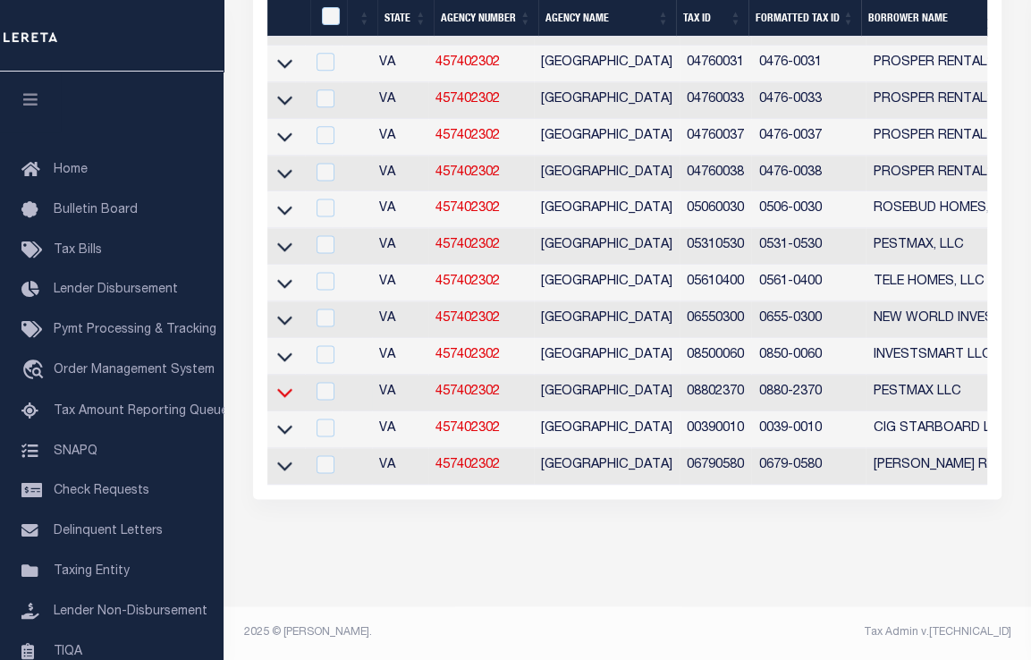
click at [290, 419] on icon at bounding box center [284, 428] width 15 height 19
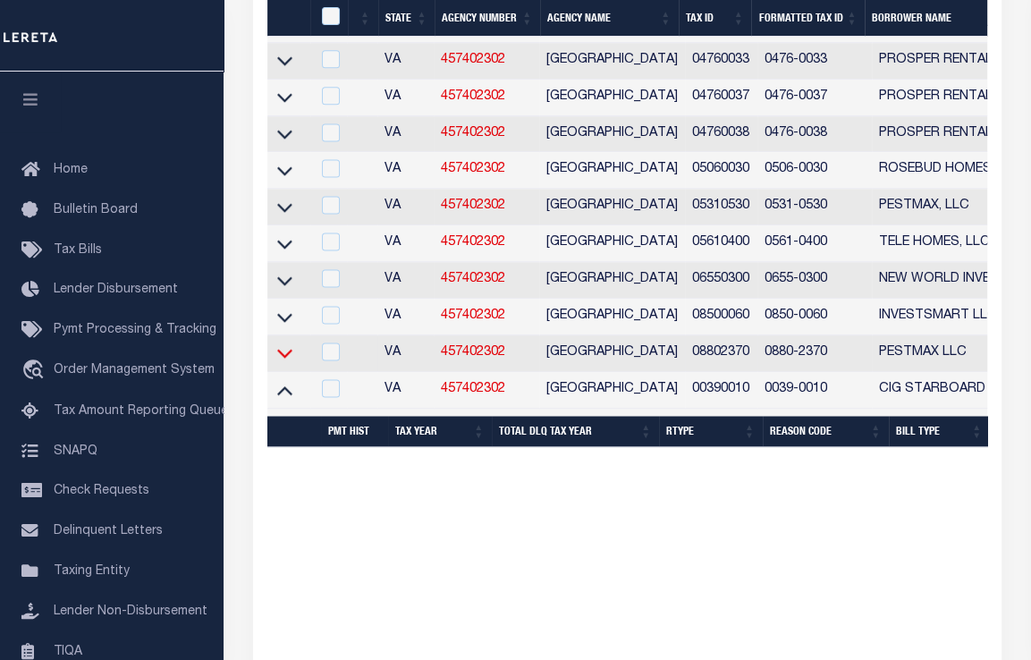
scroll to position [1781, 0]
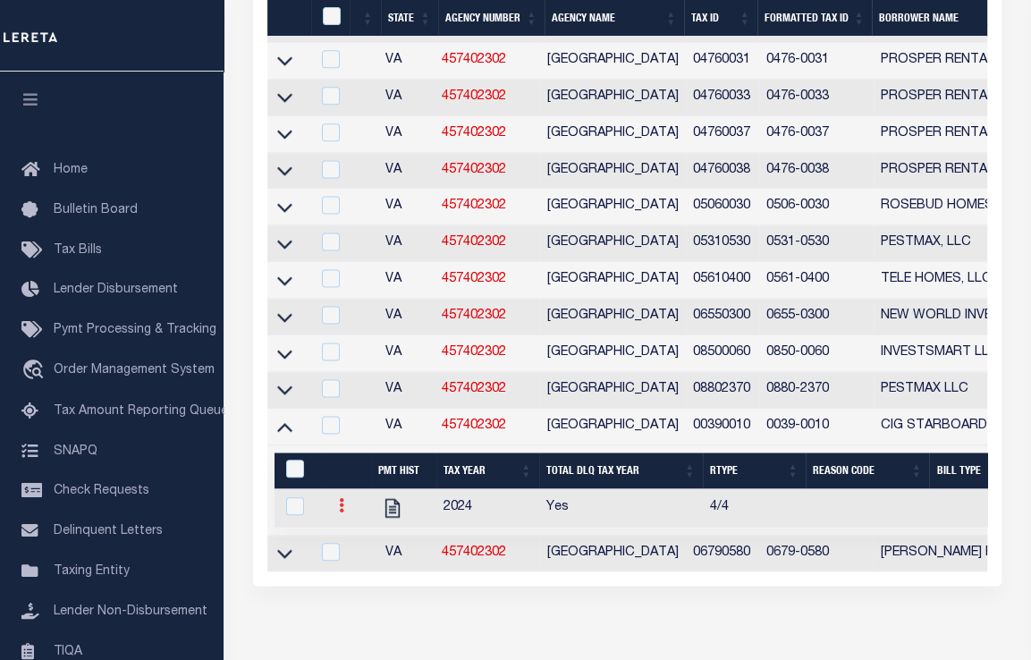
click at [341, 512] on icon at bounding box center [341, 505] width 5 height 14
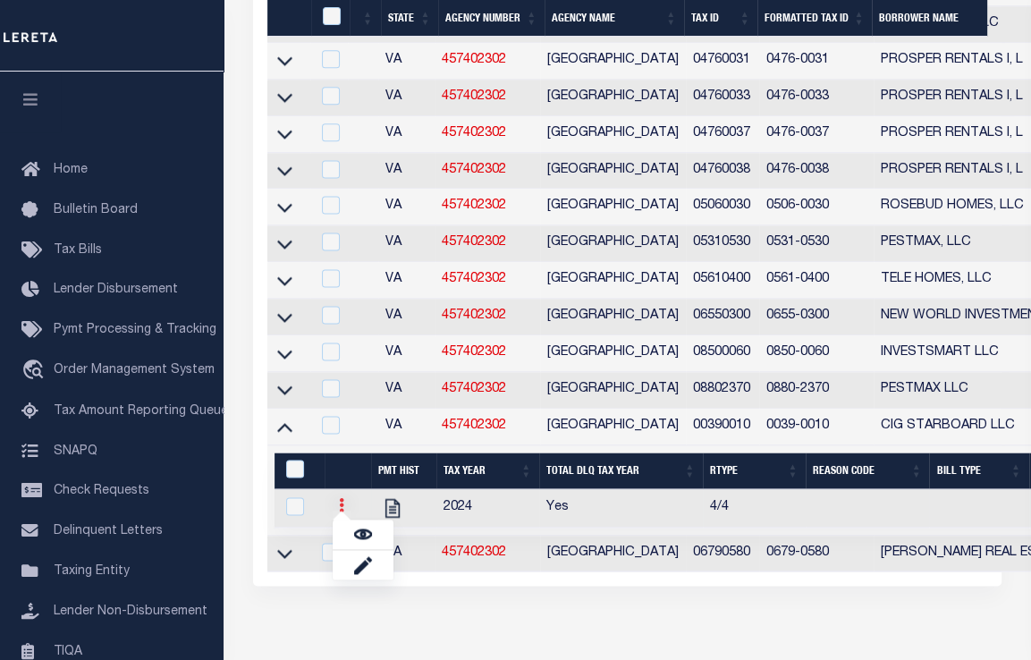
click at [341, 541] on ul at bounding box center [363, 550] width 63 height 62
checkbox input "true"
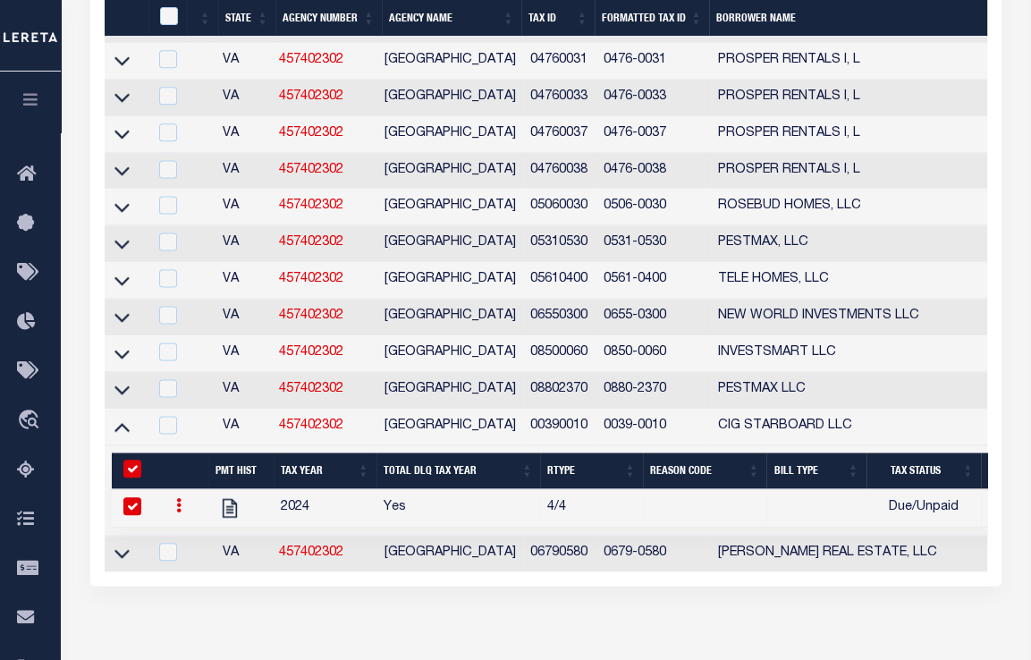
click at [170, 515] on link at bounding box center [179, 508] width 20 height 14
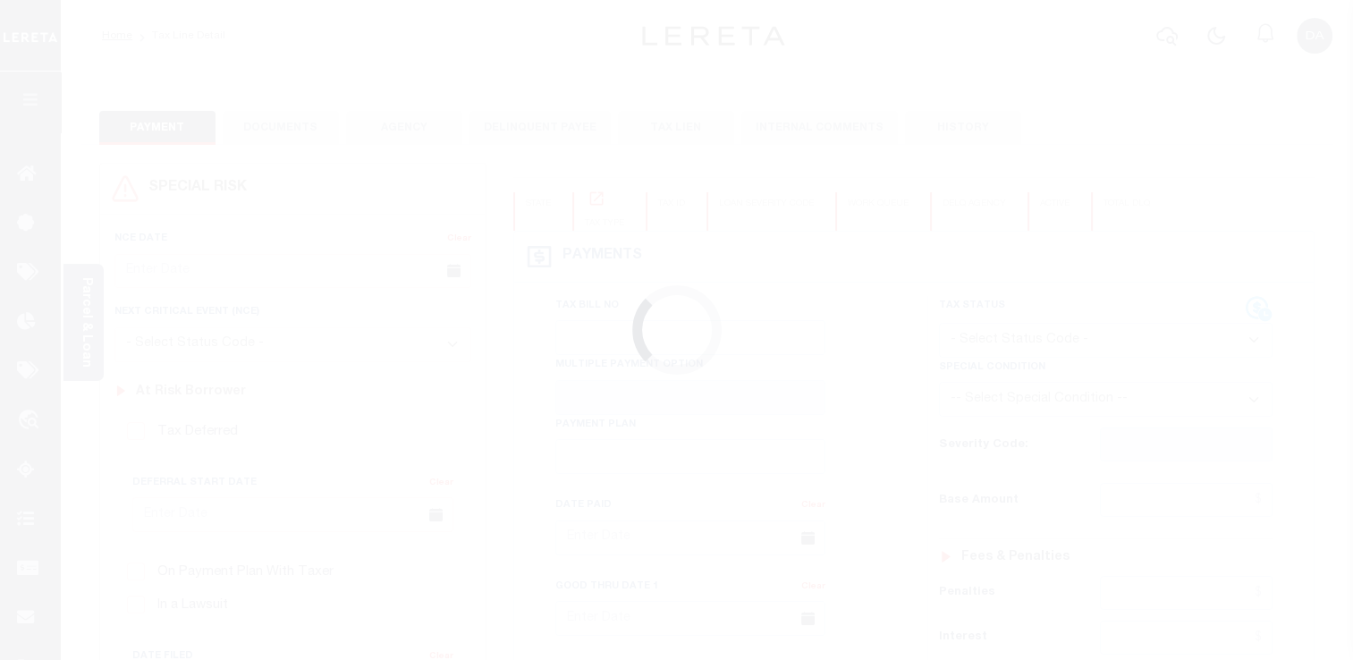
type input "[DATE]"
select select "DUE"
type input "$1,200.1"
